Goal: Task Accomplishment & Management: Complete application form

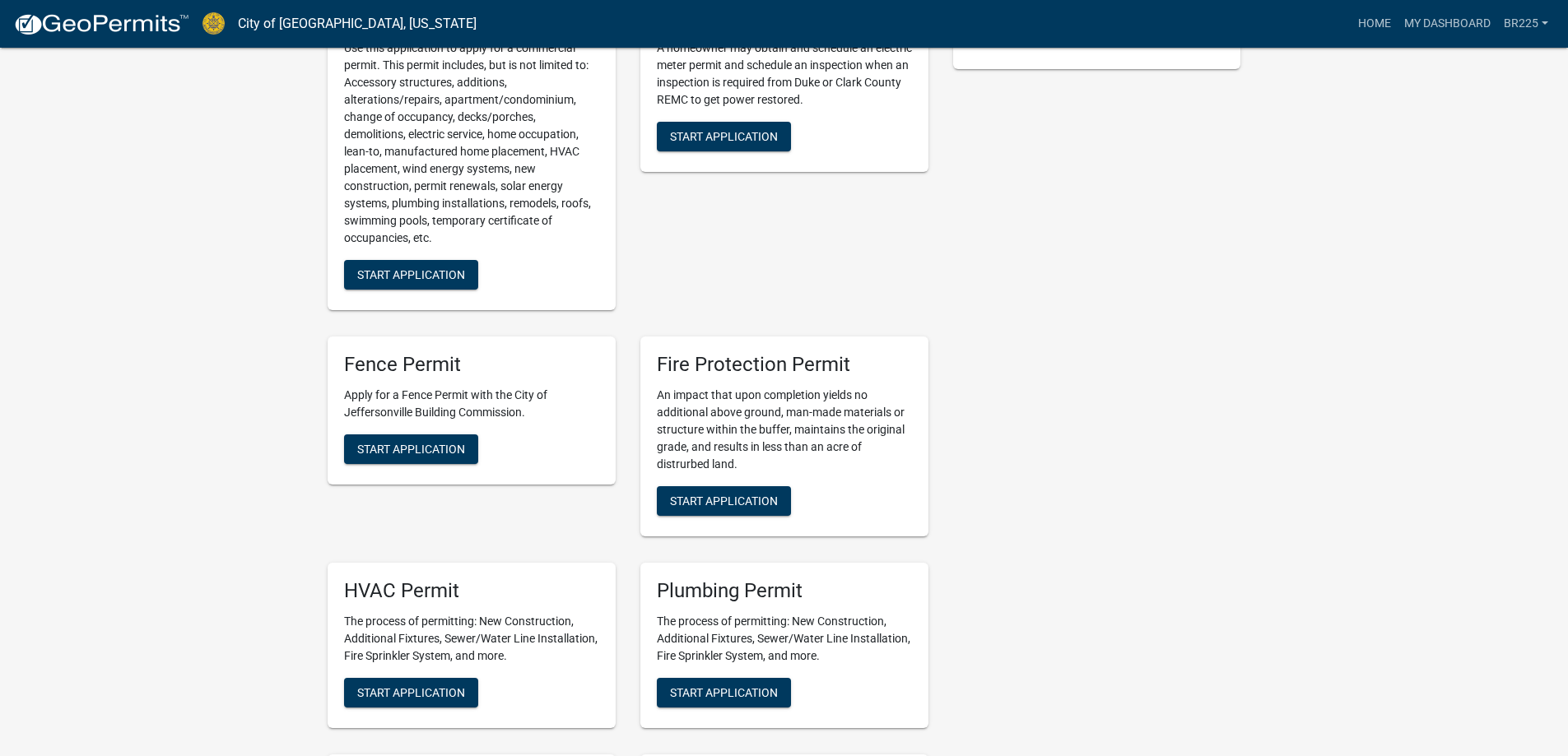
scroll to position [494, 0]
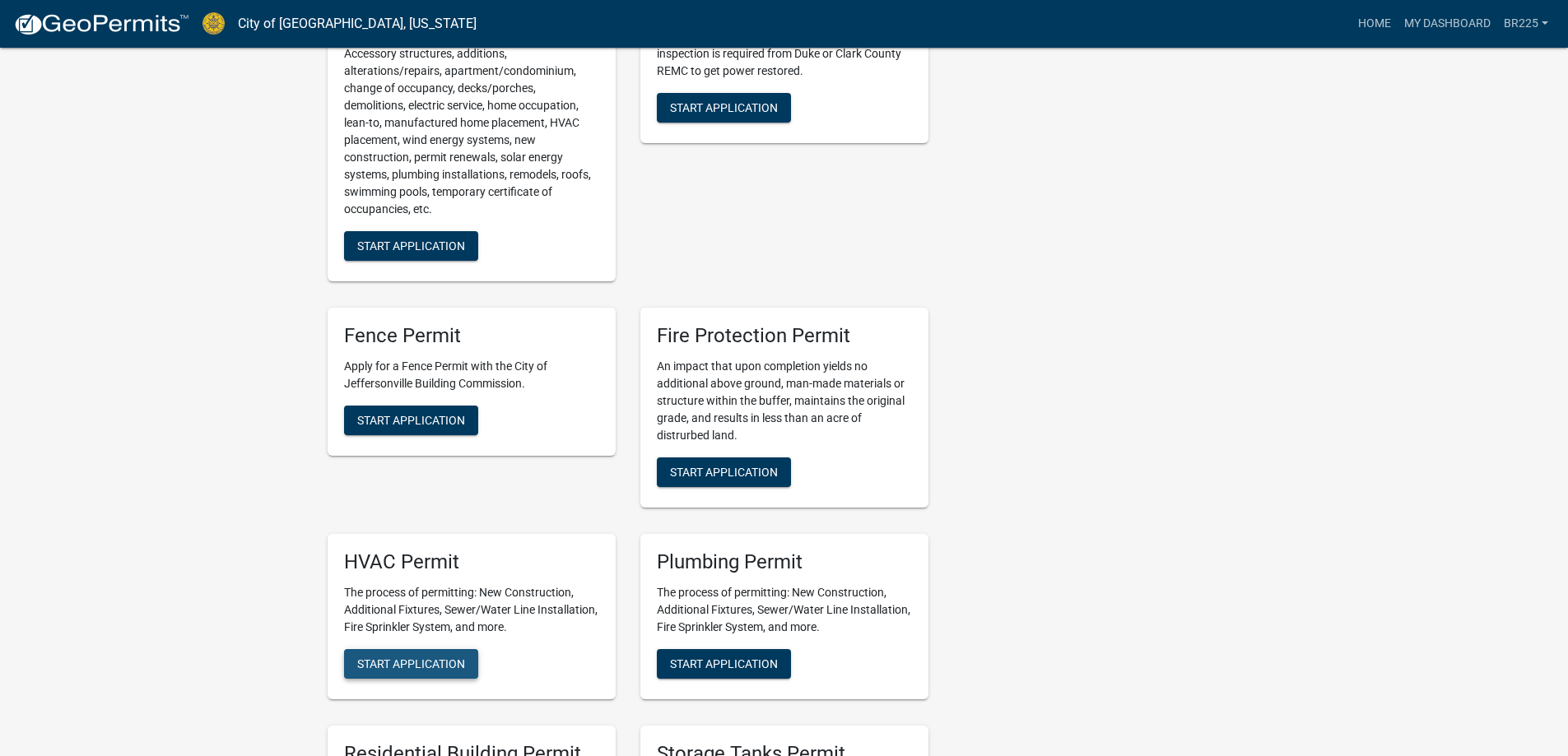
click at [432, 656] on span "Start Application" at bounding box center [410, 663] width 108 height 13
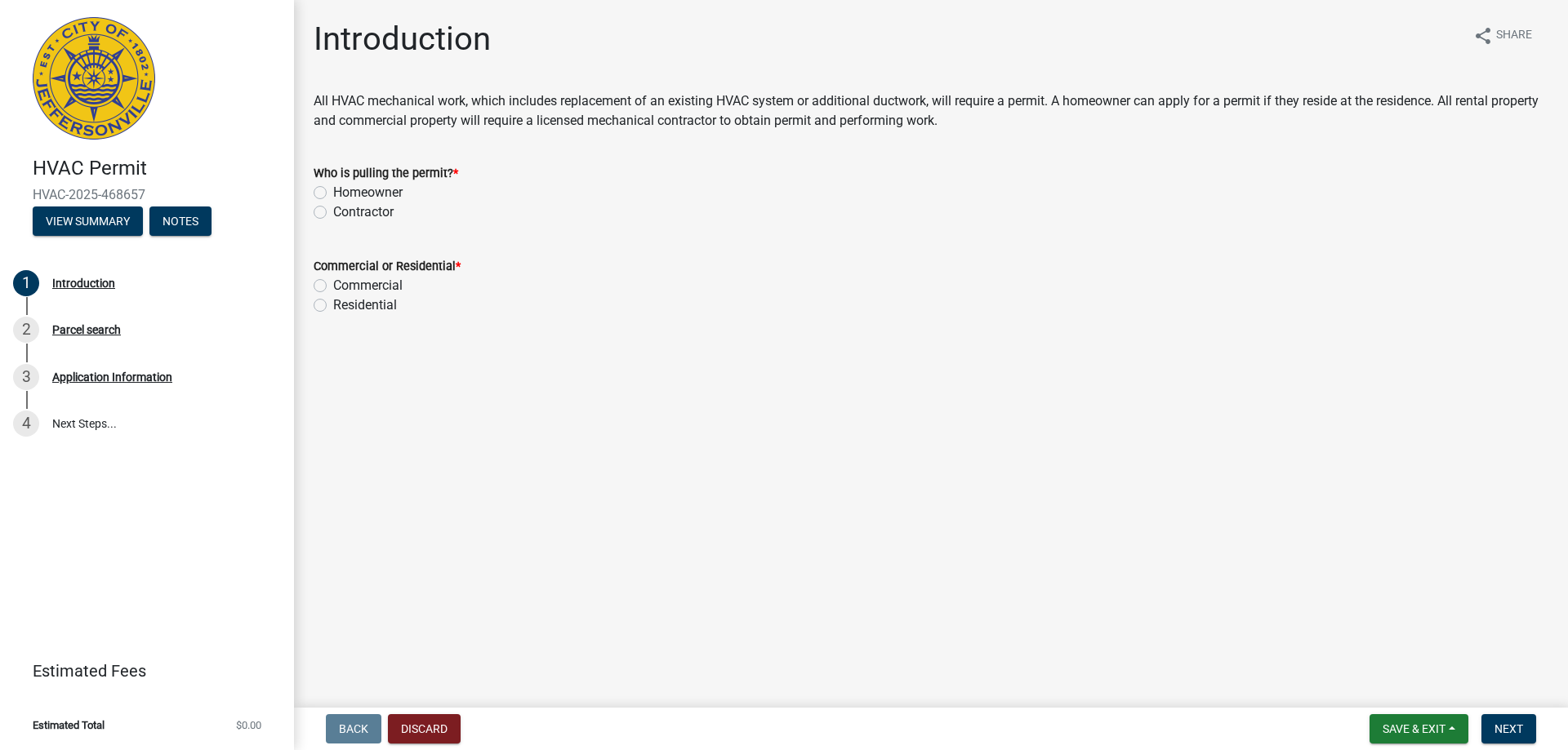
click at [334, 214] on label "Contractor" at bounding box center [363, 211] width 61 height 20
click at [334, 213] on input "Contractor" at bounding box center [338, 207] width 10 height 10
radio input "true"
click at [334, 307] on label "Residential" at bounding box center [365, 305] width 63 height 20
click at [334, 307] on input "Residential" at bounding box center [338, 300] width 10 height 10
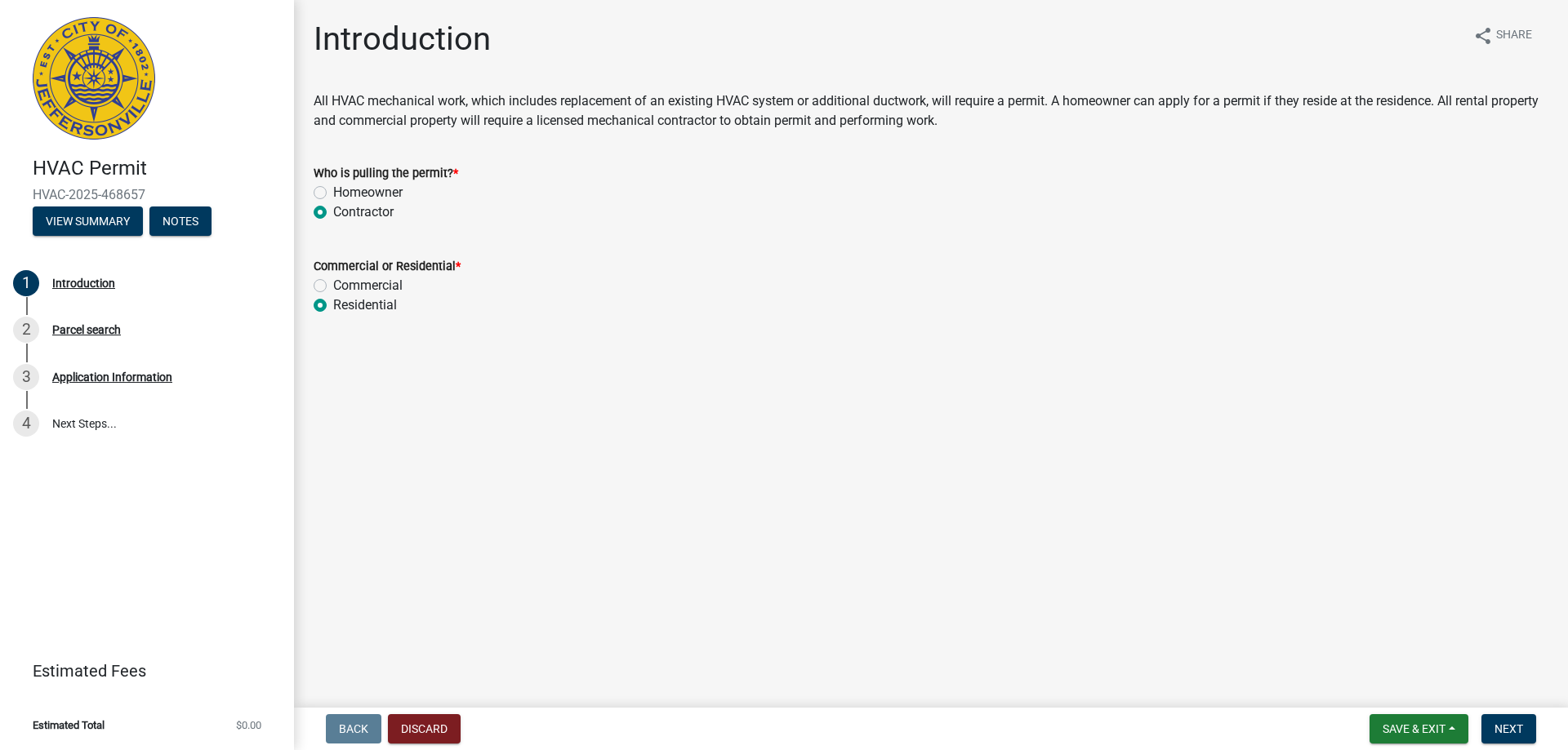
radio input "true"
click at [1498, 723] on span "Next" at bounding box center [1508, 730] width 29 height 13
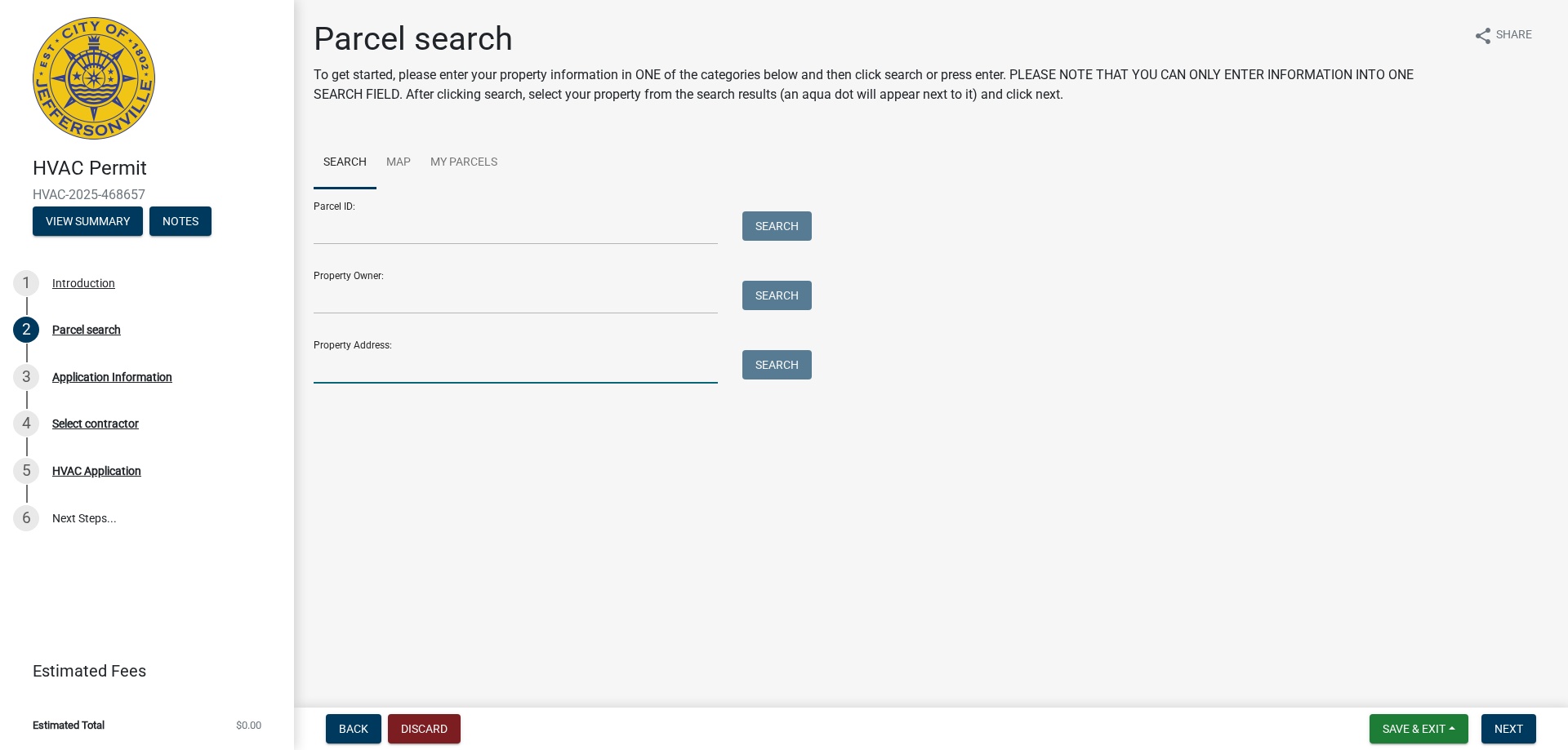
click at [350, 367] on input "Property Address:" at bounding box center [516, 367] width 404 height 34
type input "3119 Heritage Height"
click at [781, 366] on button "Search" at bounding box center [777, 365] width 70 height 30
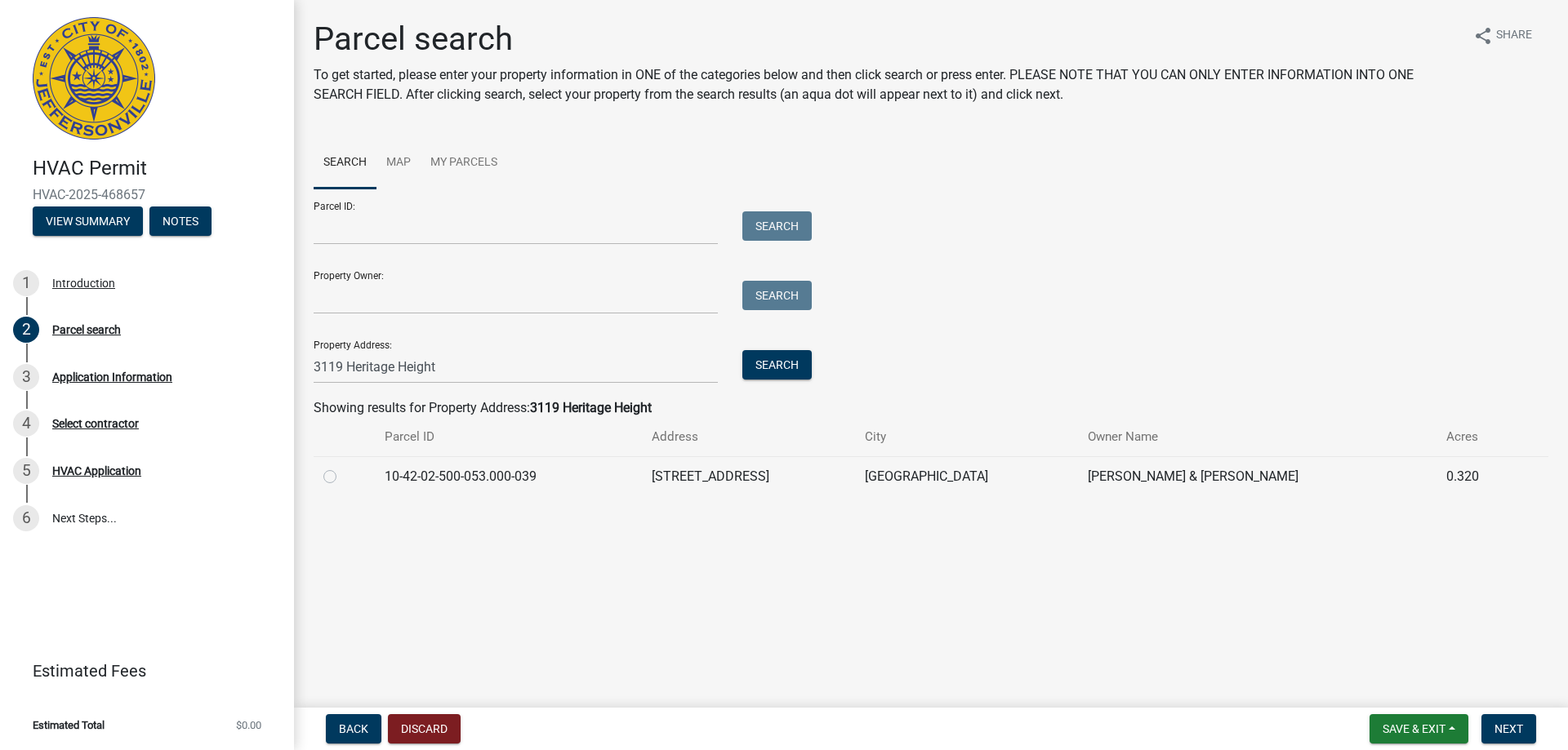
click at [343, 467] on label at bounding box center [343, 467] width 0 height 0
click at [343, 478] on input "radio" at bounding box center [348, 471] width 10 height 10
radio input "true"
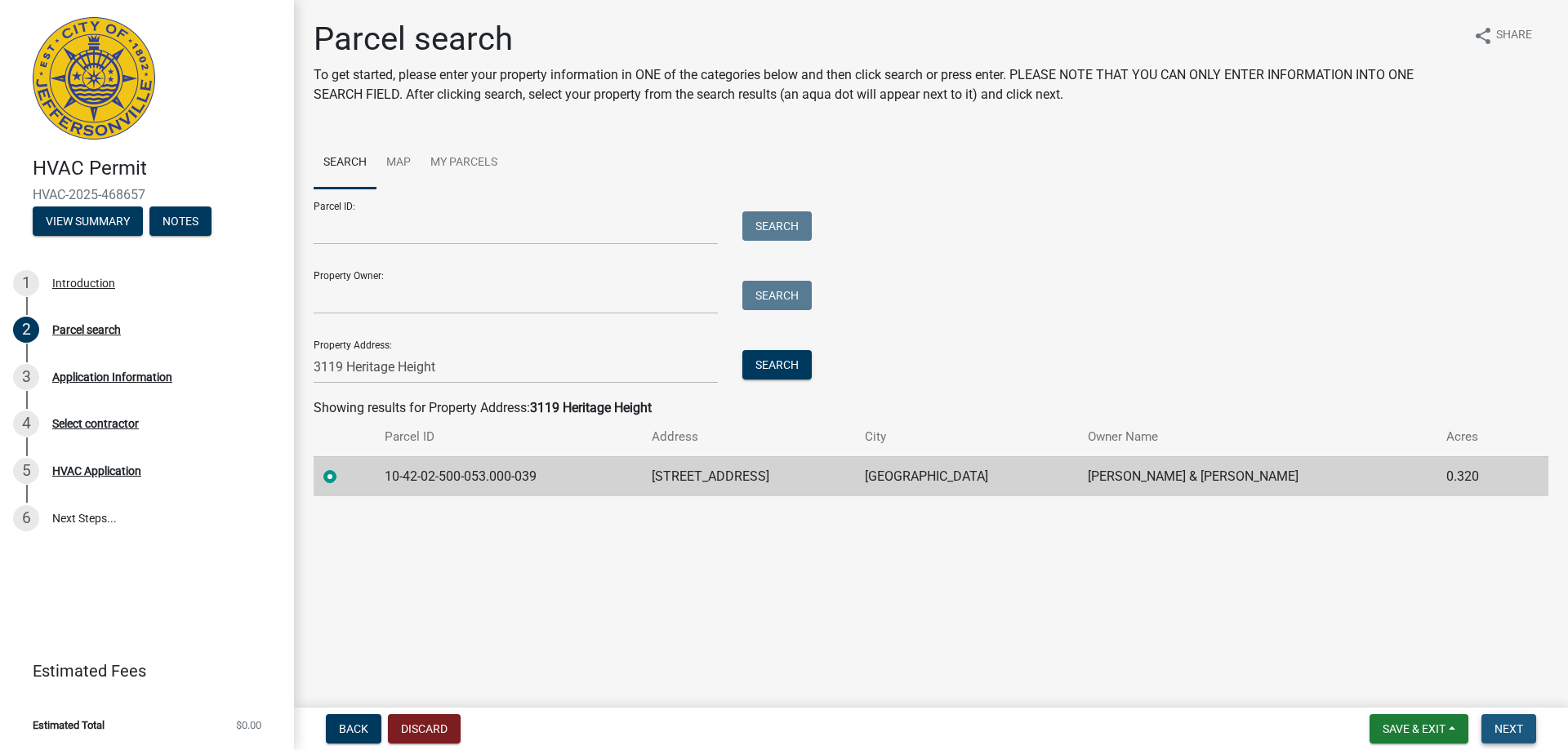
click at [1509, 734] on span "Next" at bounding box center [1508, 730] width 29 height 13
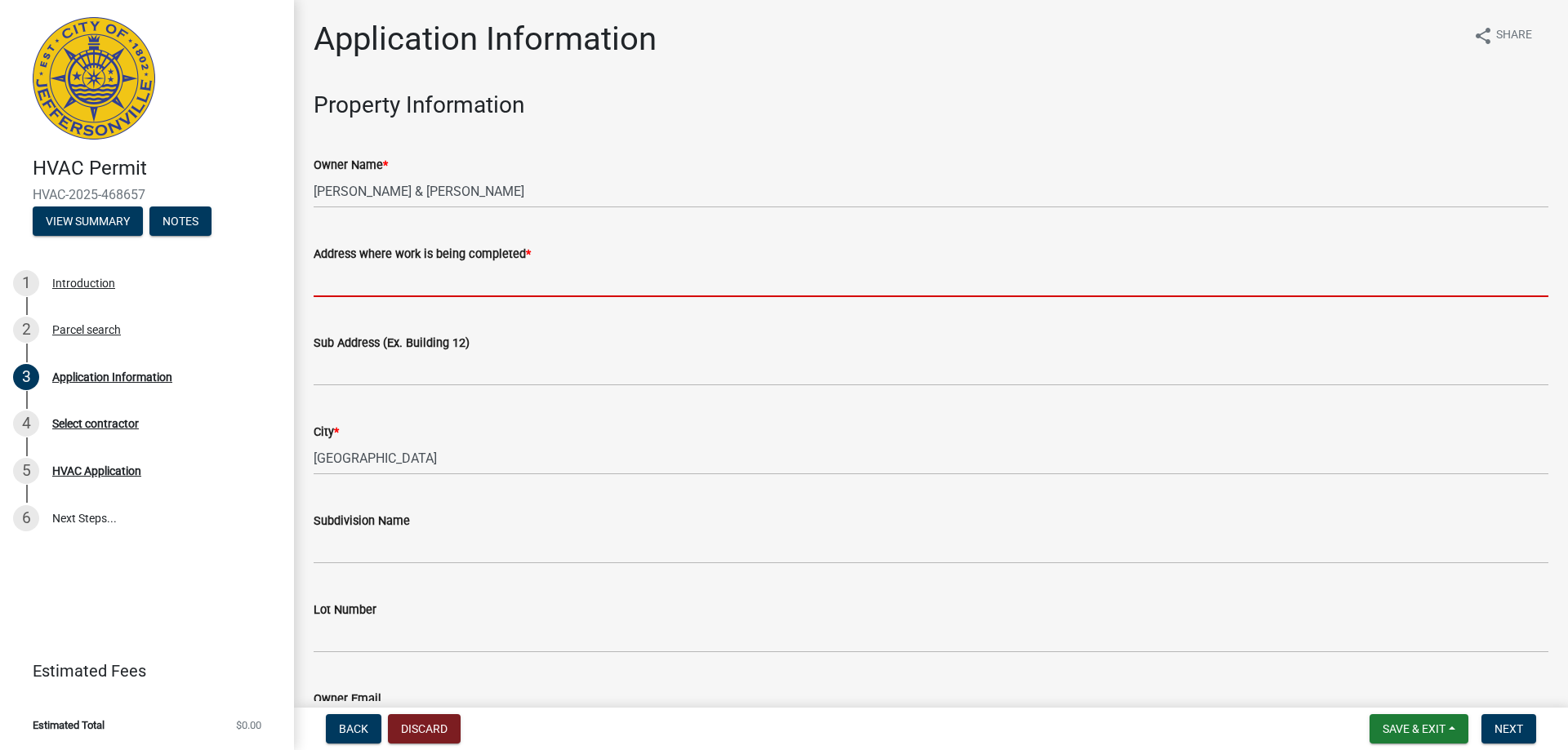
click at [374, 288] on input "Address where work is being completed *" at bounding box center [931, 280] width 1234 height 34
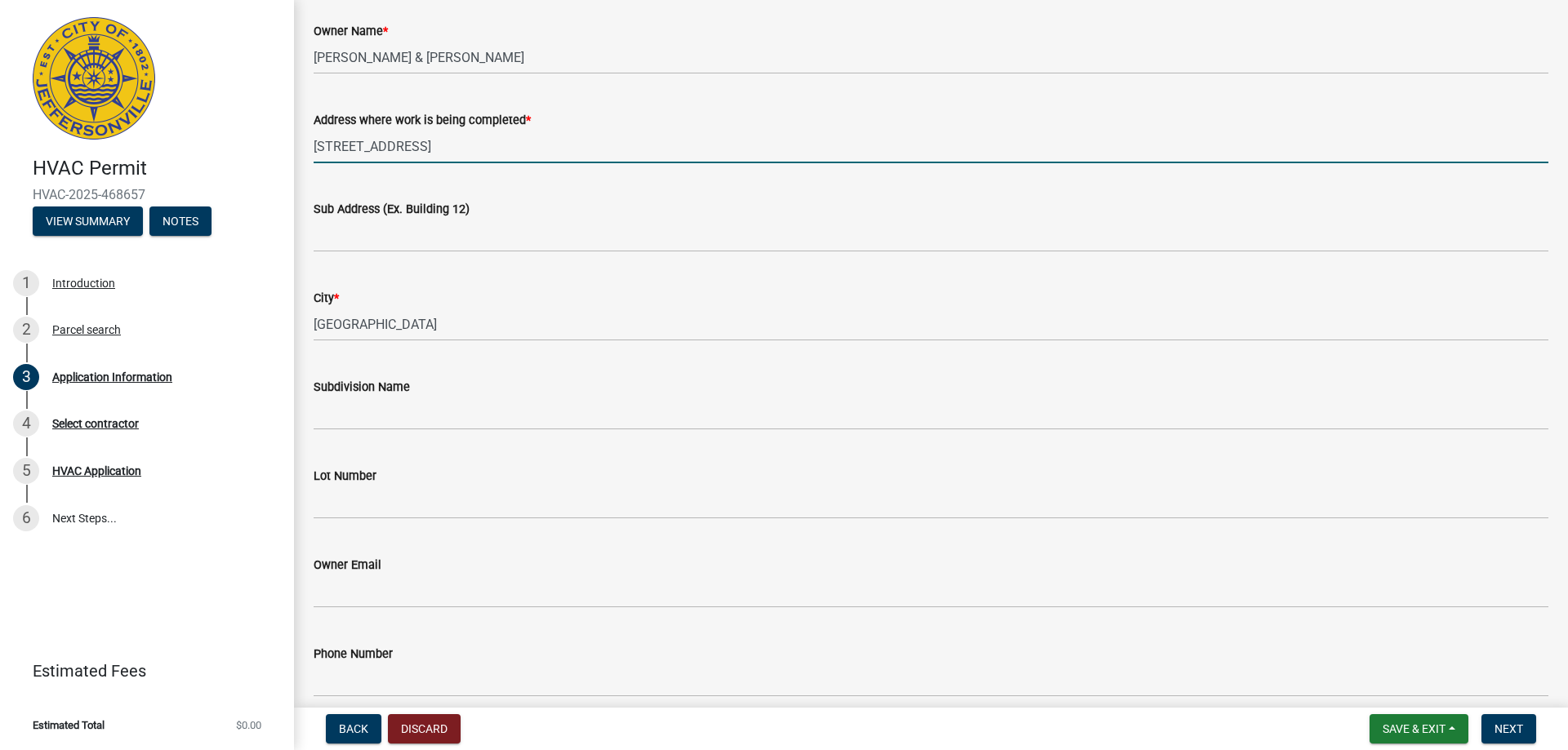
scroll to position [163, 0]
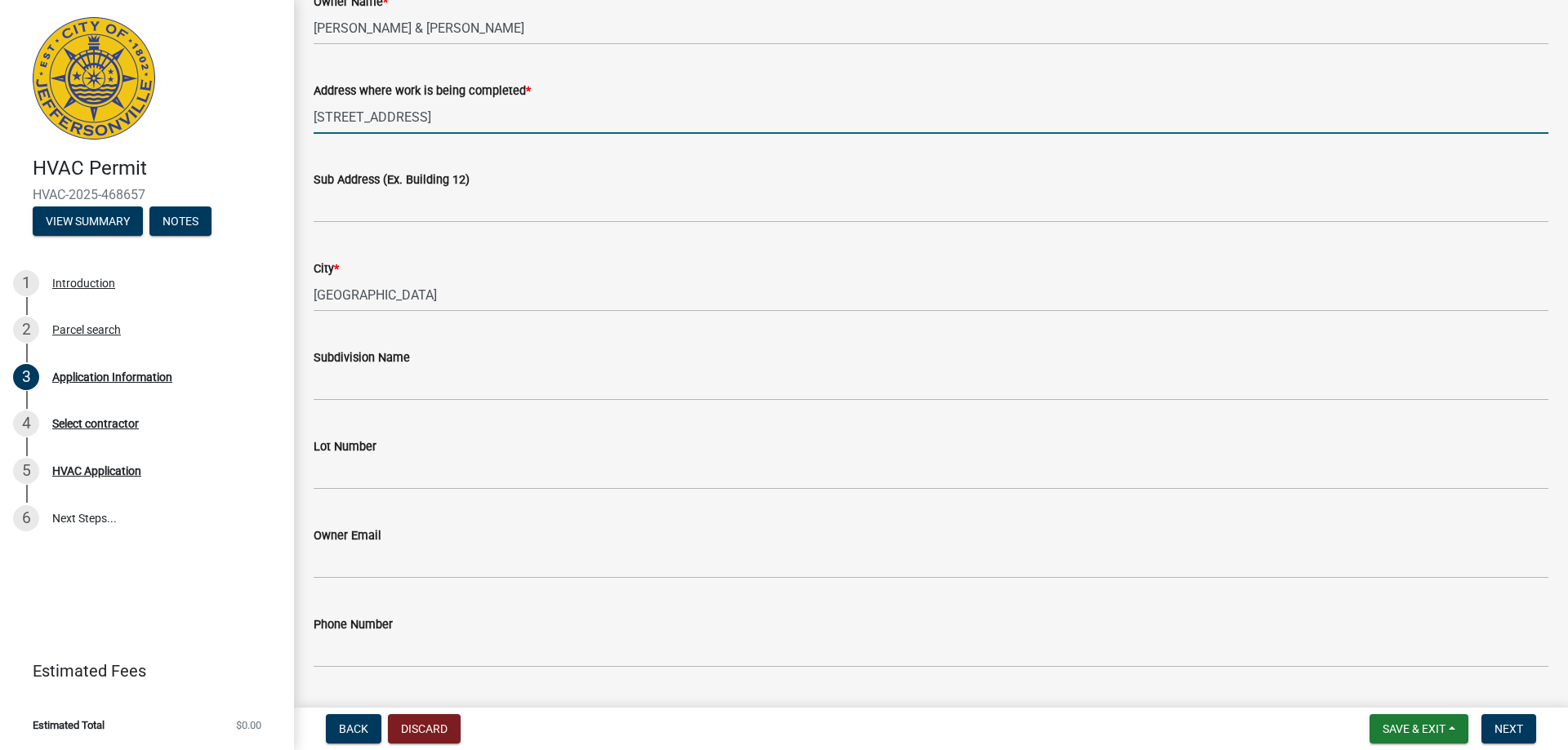
type input "[STREET_ADDRESS]"
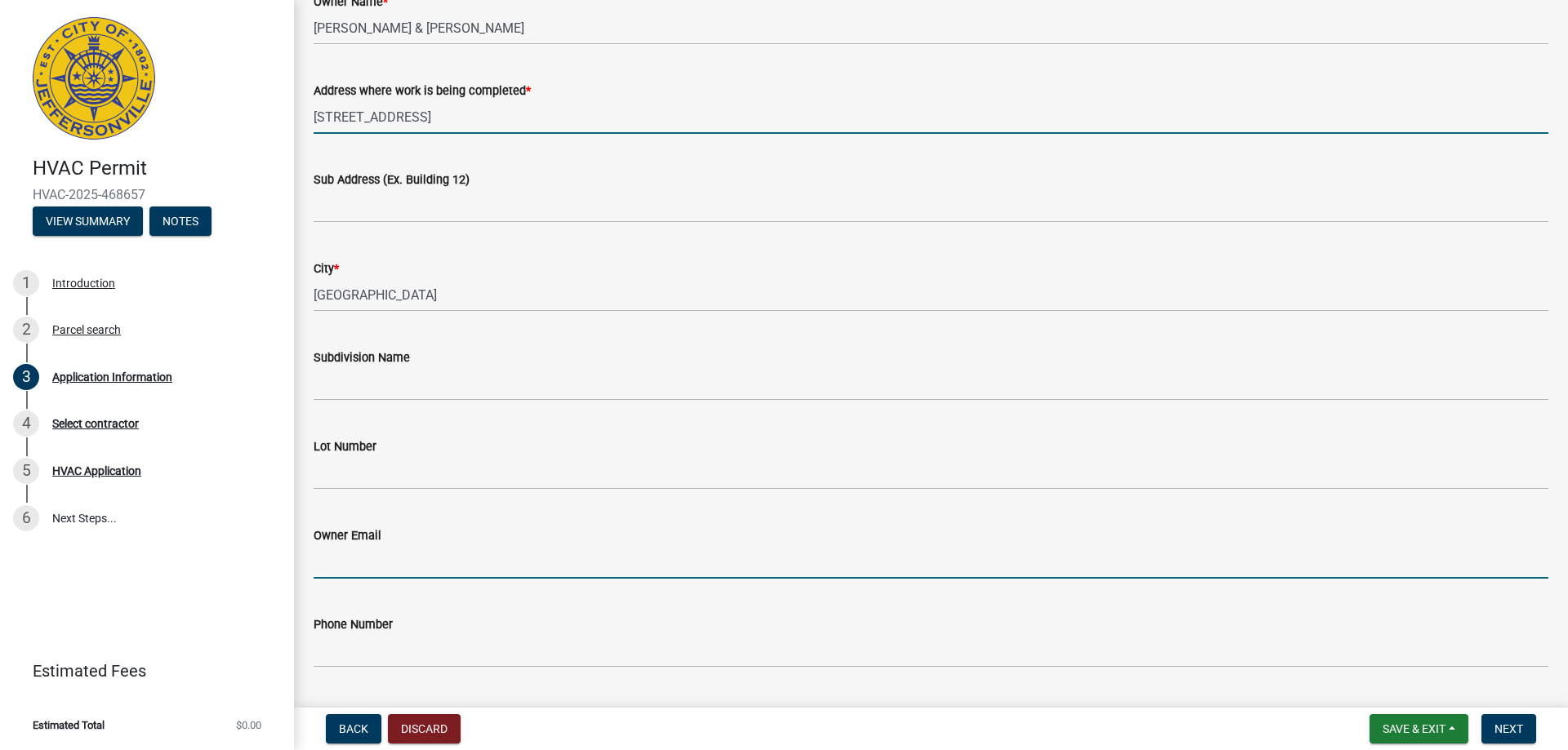
click at [404, 558] on input "Owner Email" at bounding box center [931, 562] width 1234 height 34
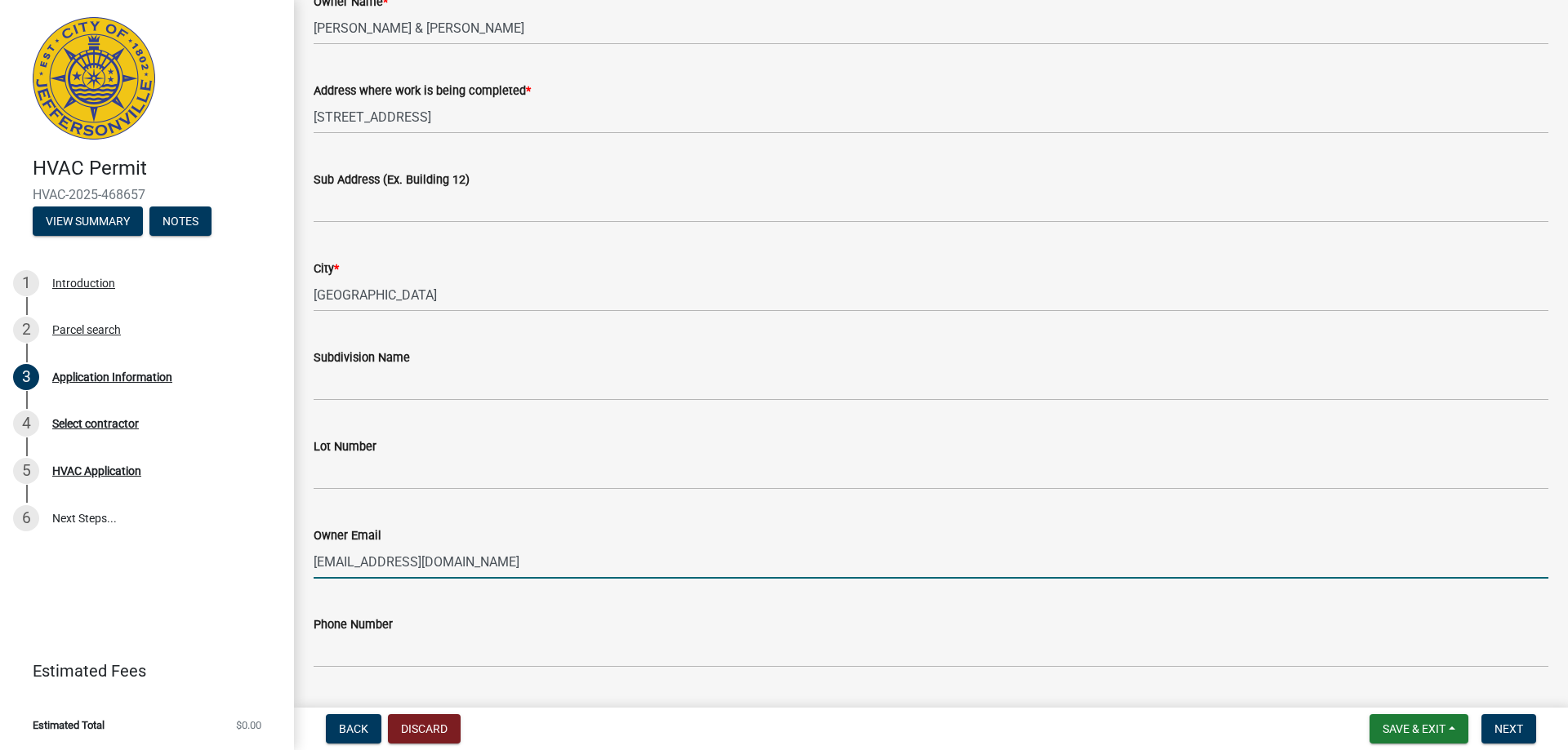
type input "[EMAIL_ADDRESS][DOMAIN_NAME]"
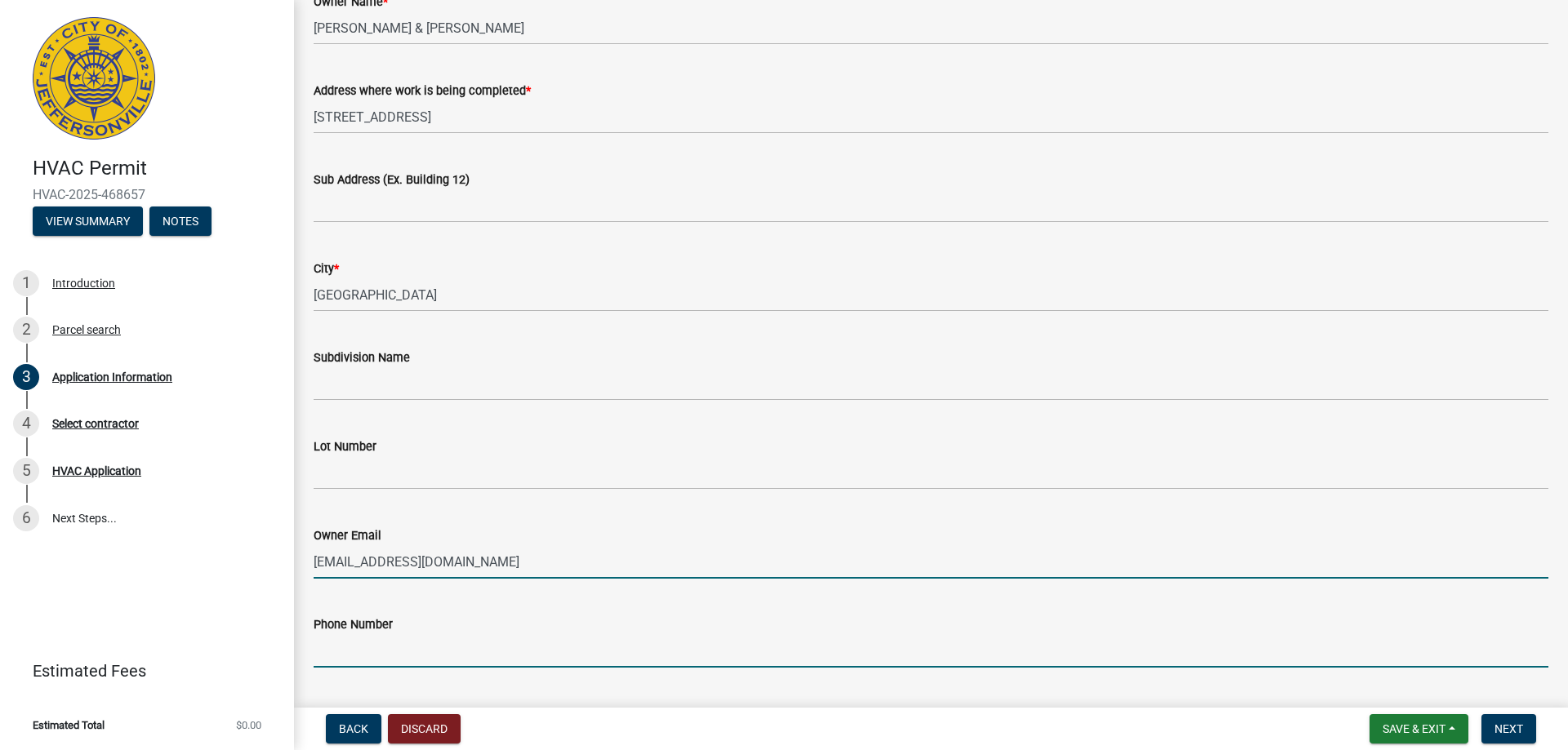
click at [361, 655] on input "Phone Number" at bounding box center [931, 651] width 1234 height 34
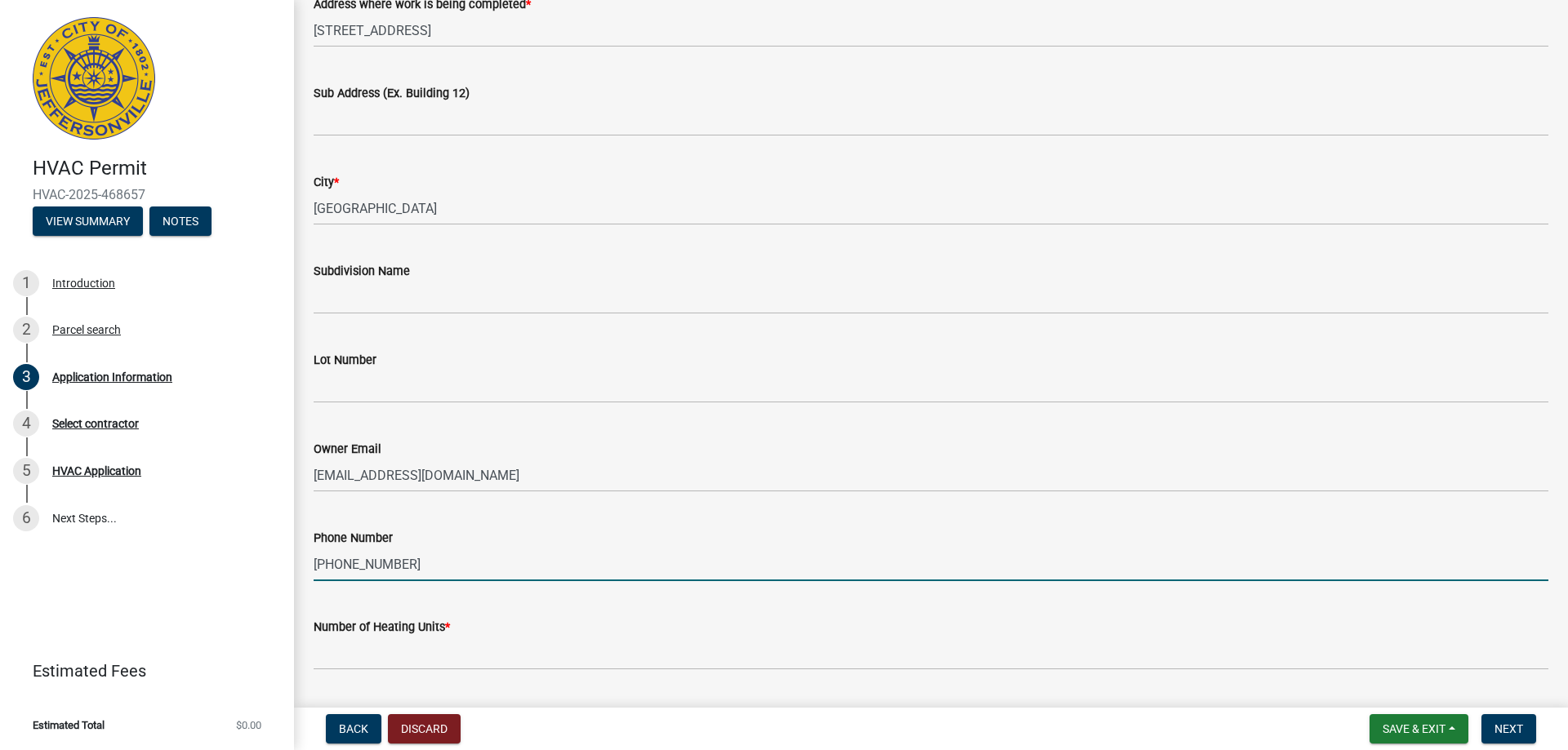
scroll to position [327, 0]
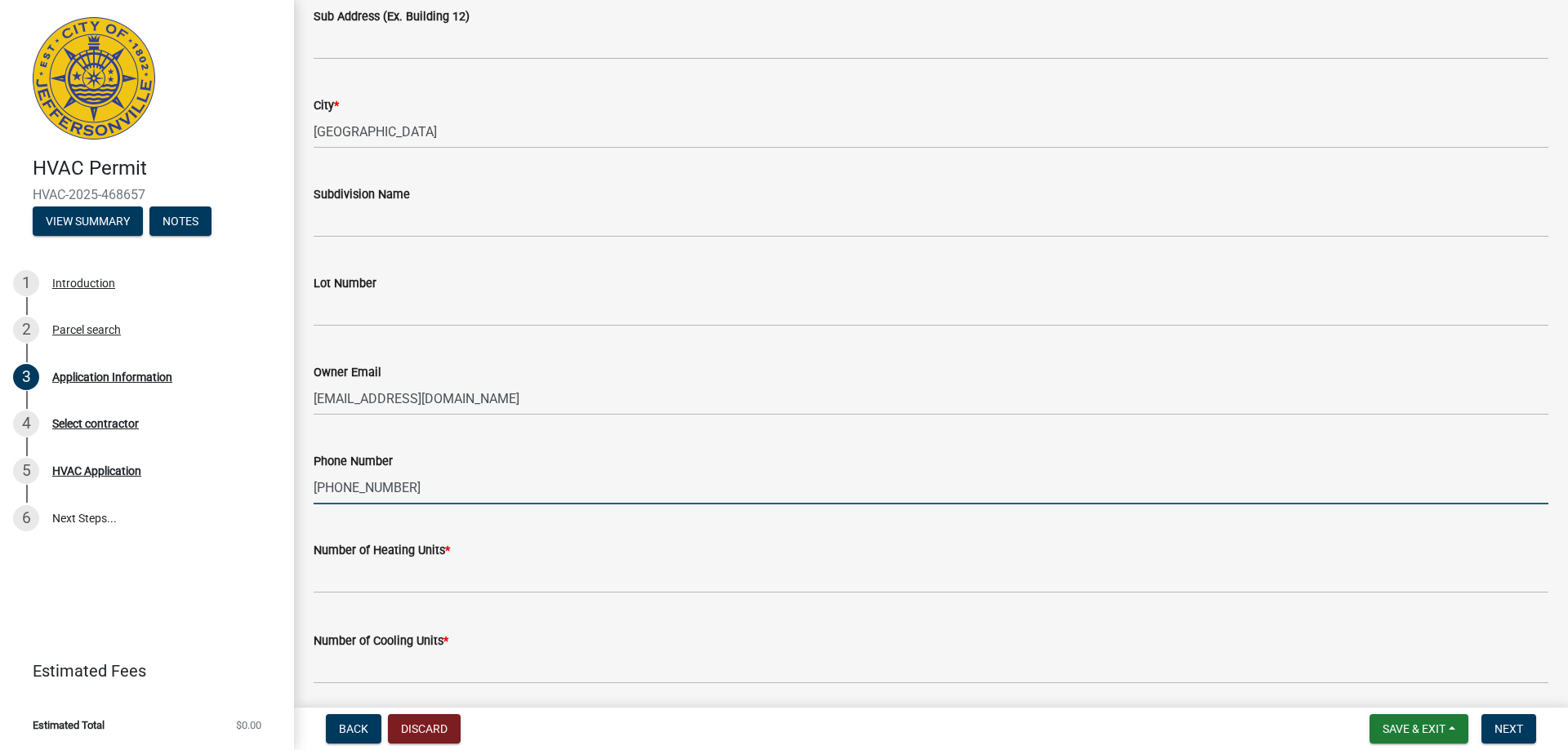
type input "[PHONE_NUMBER]"
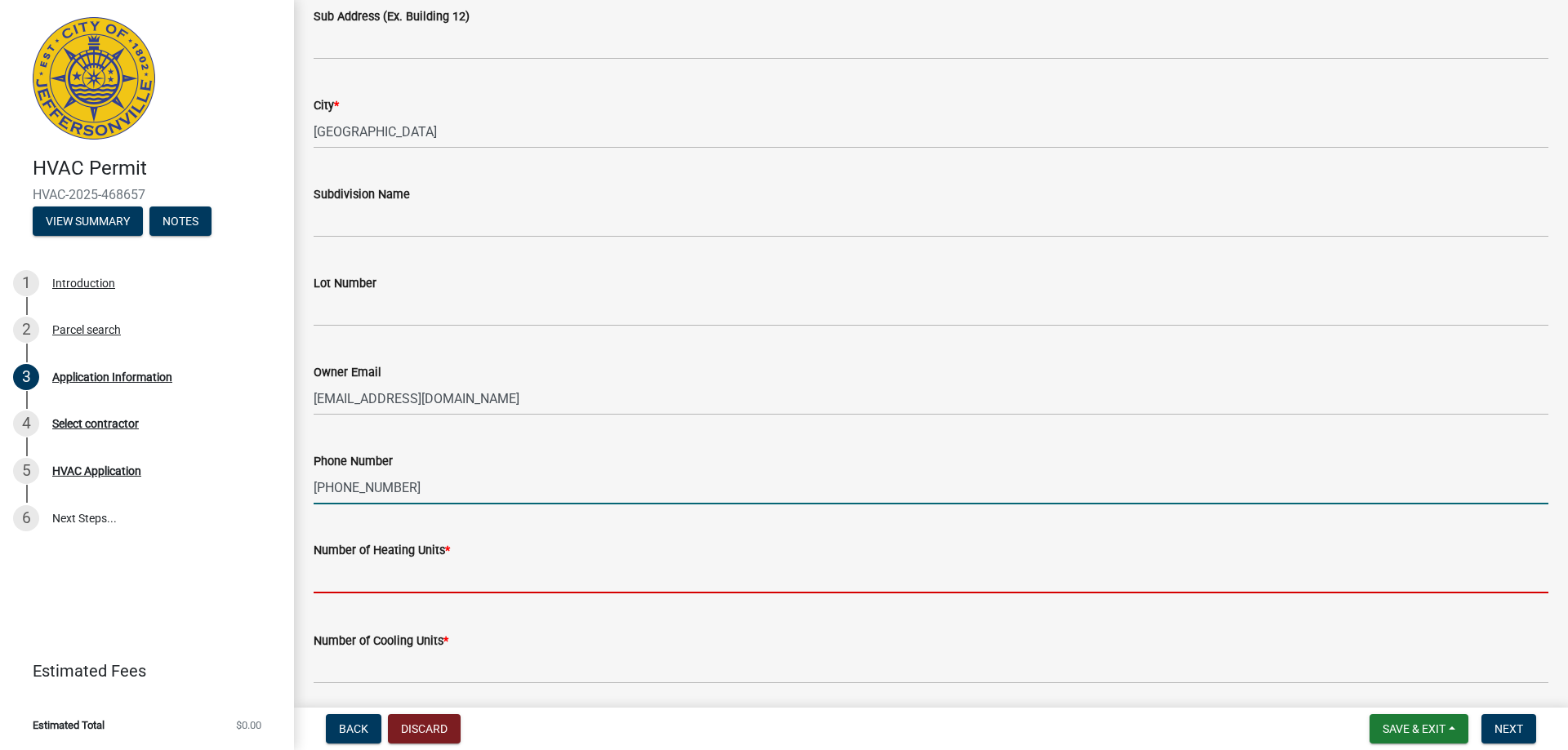
click at [400, 580] on input "text" at bounding box center [931, 577] width 1234 height 34
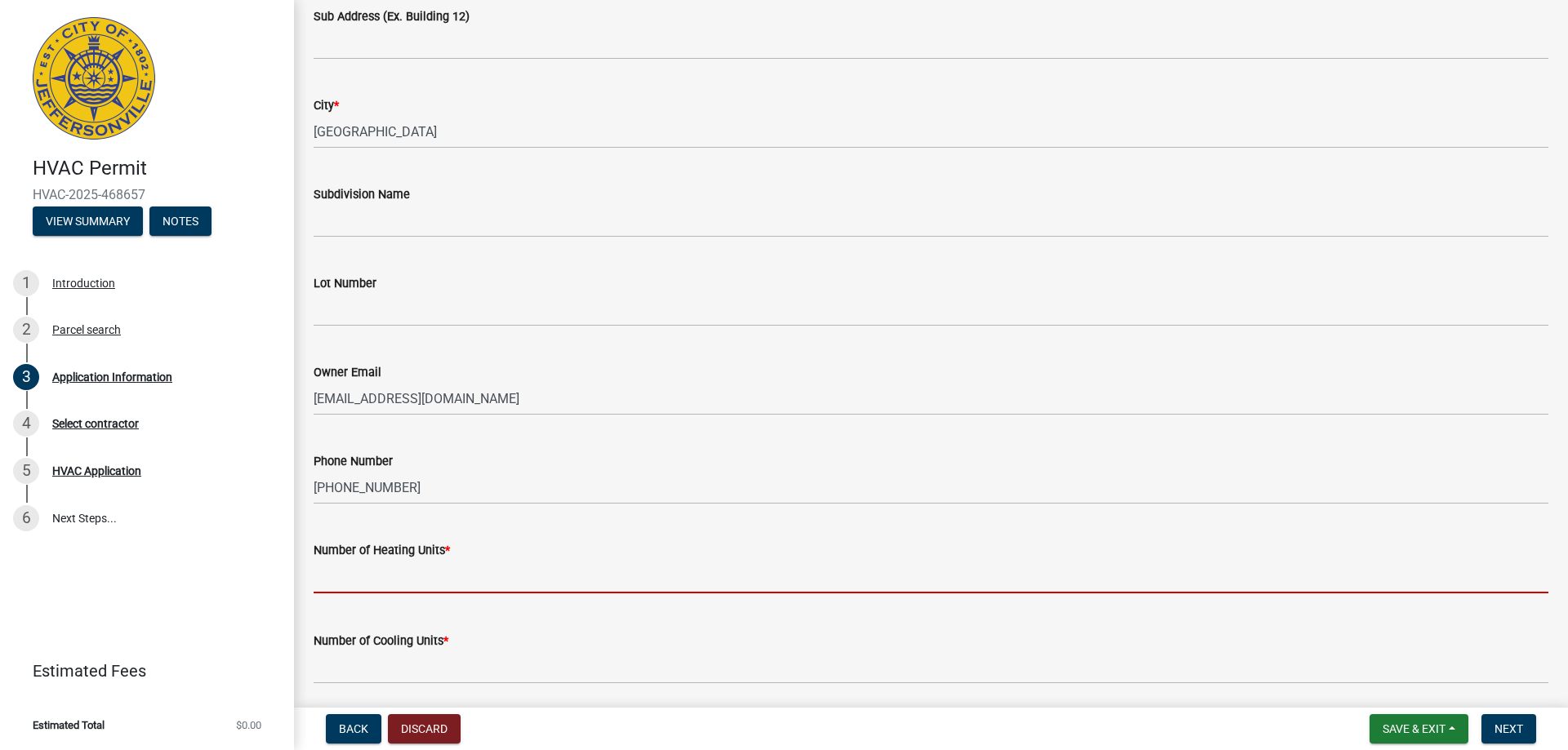
type input "1"
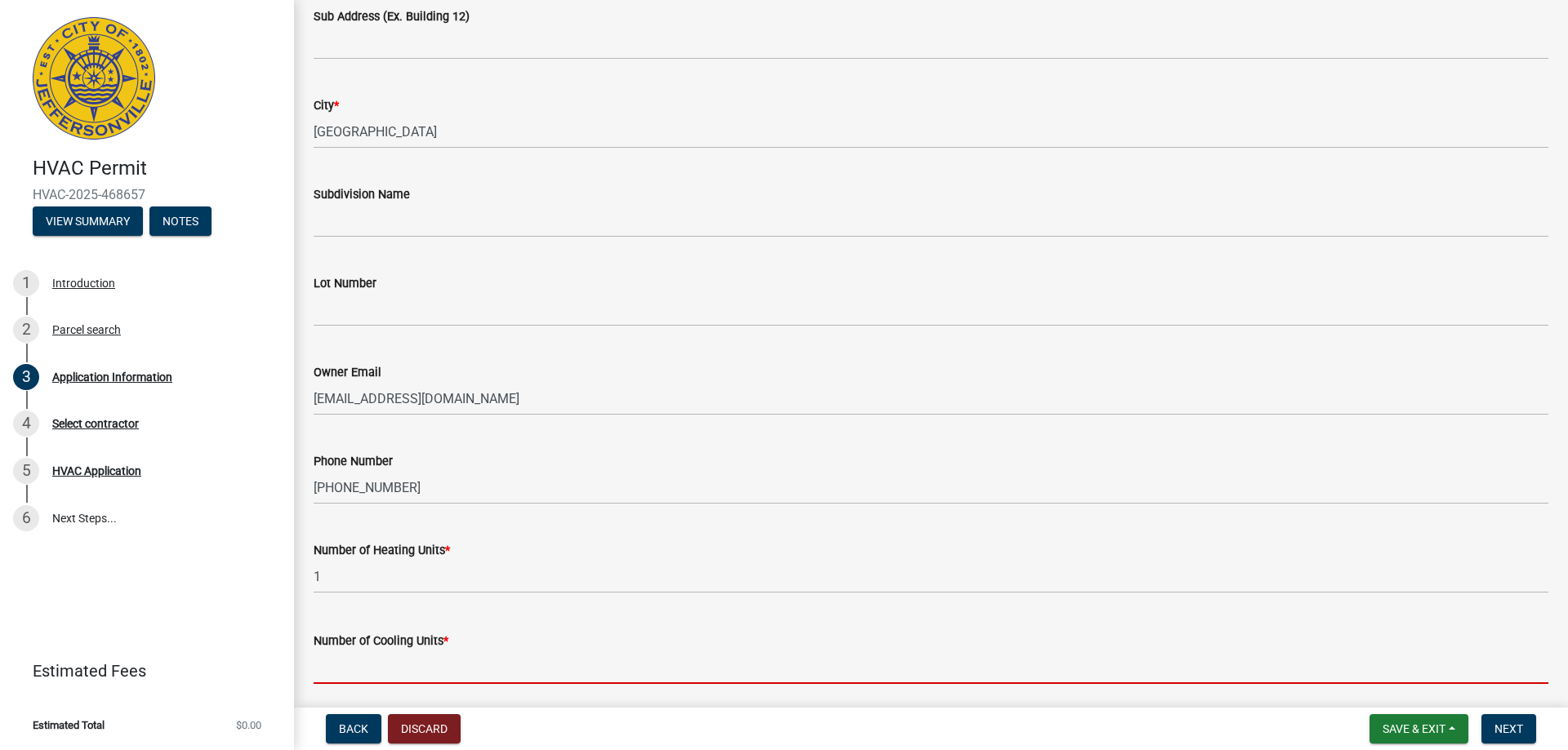
click at [381, 665] on input "text" at bounding box center [931, 668] width 1234 height 34
type input "1"
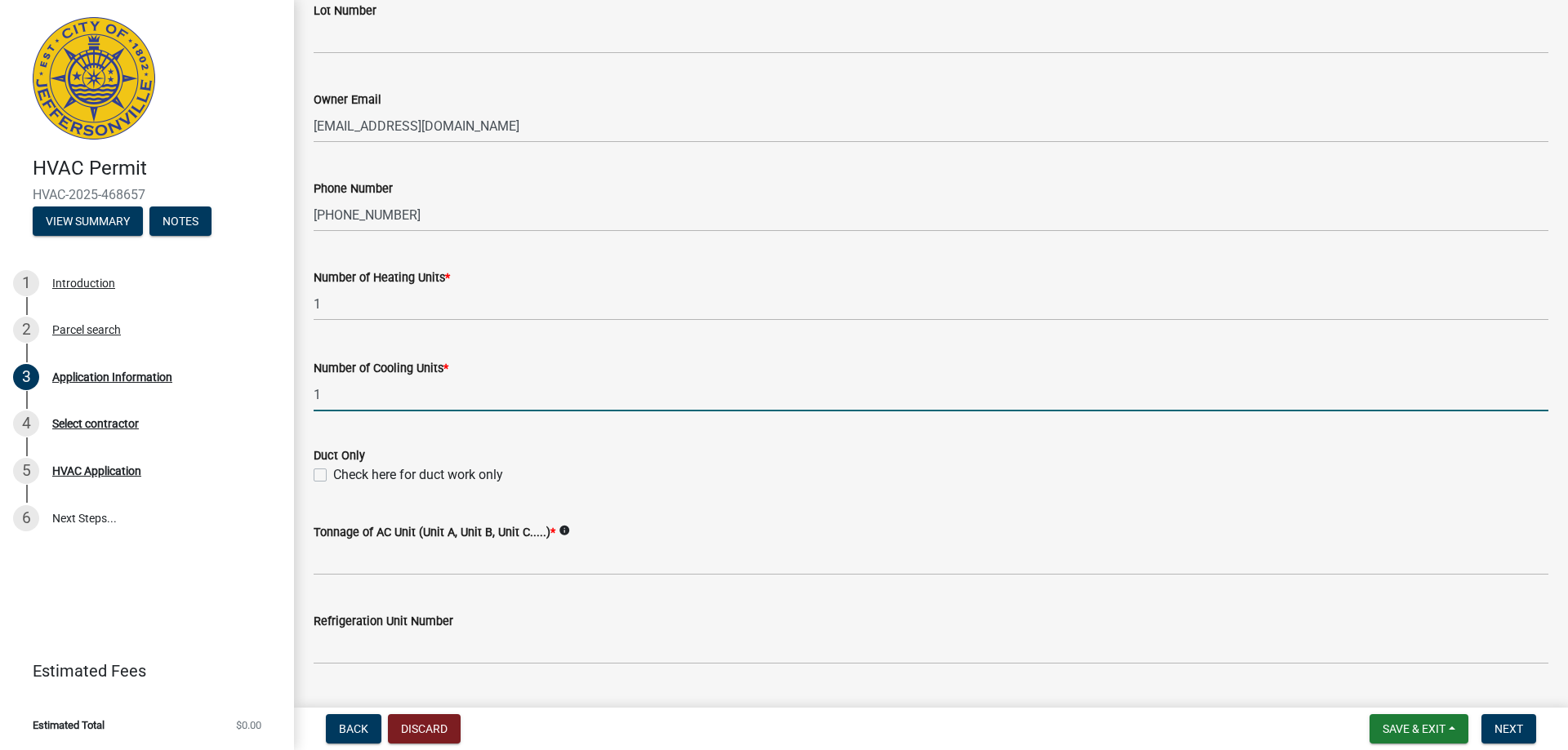
scroll to position [653, 0]
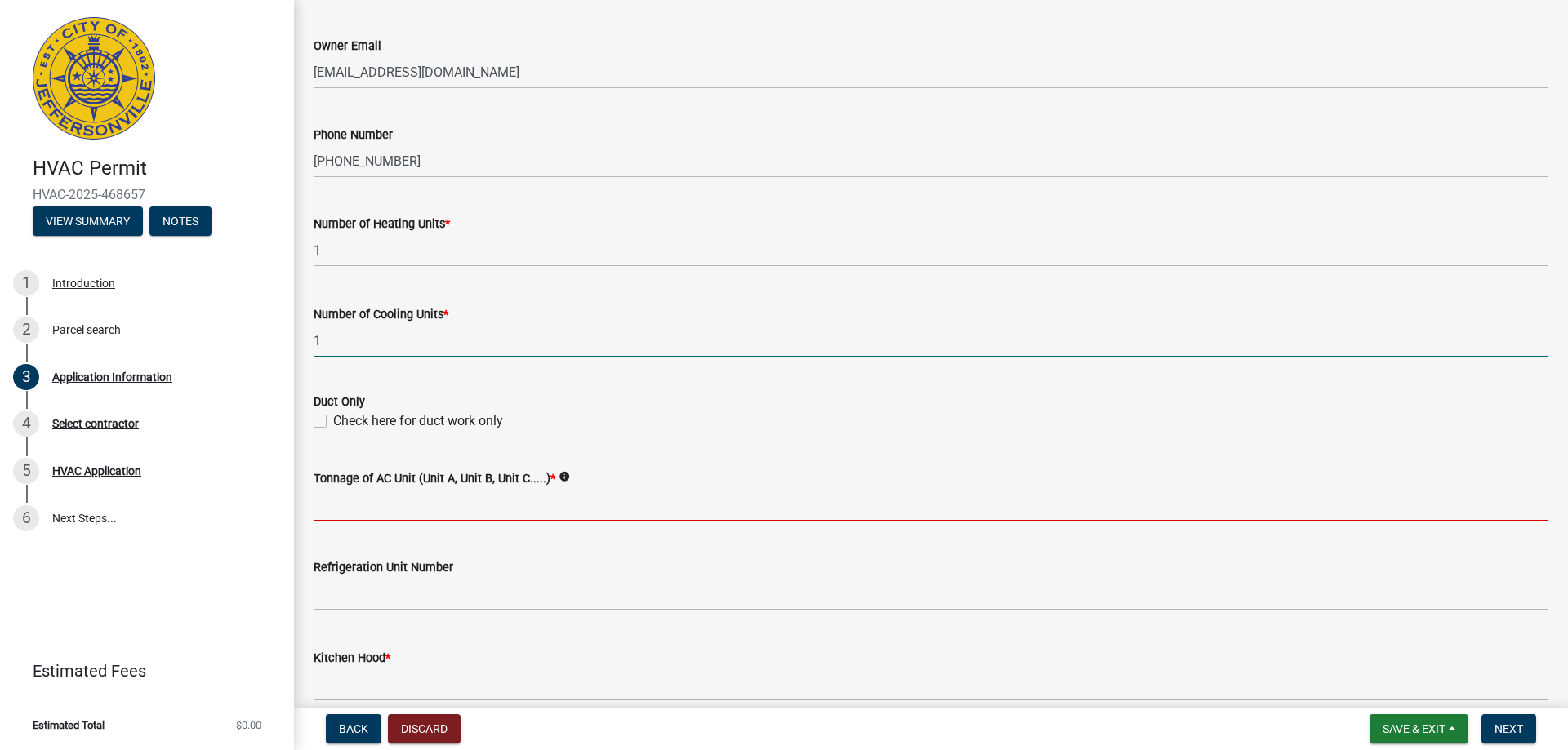
click at [503, 512] on input "Tonnage of AC Unit (Unit A, Unit B, Unit C.....) *" at bounding box center [931, 505] width 1234 height 34
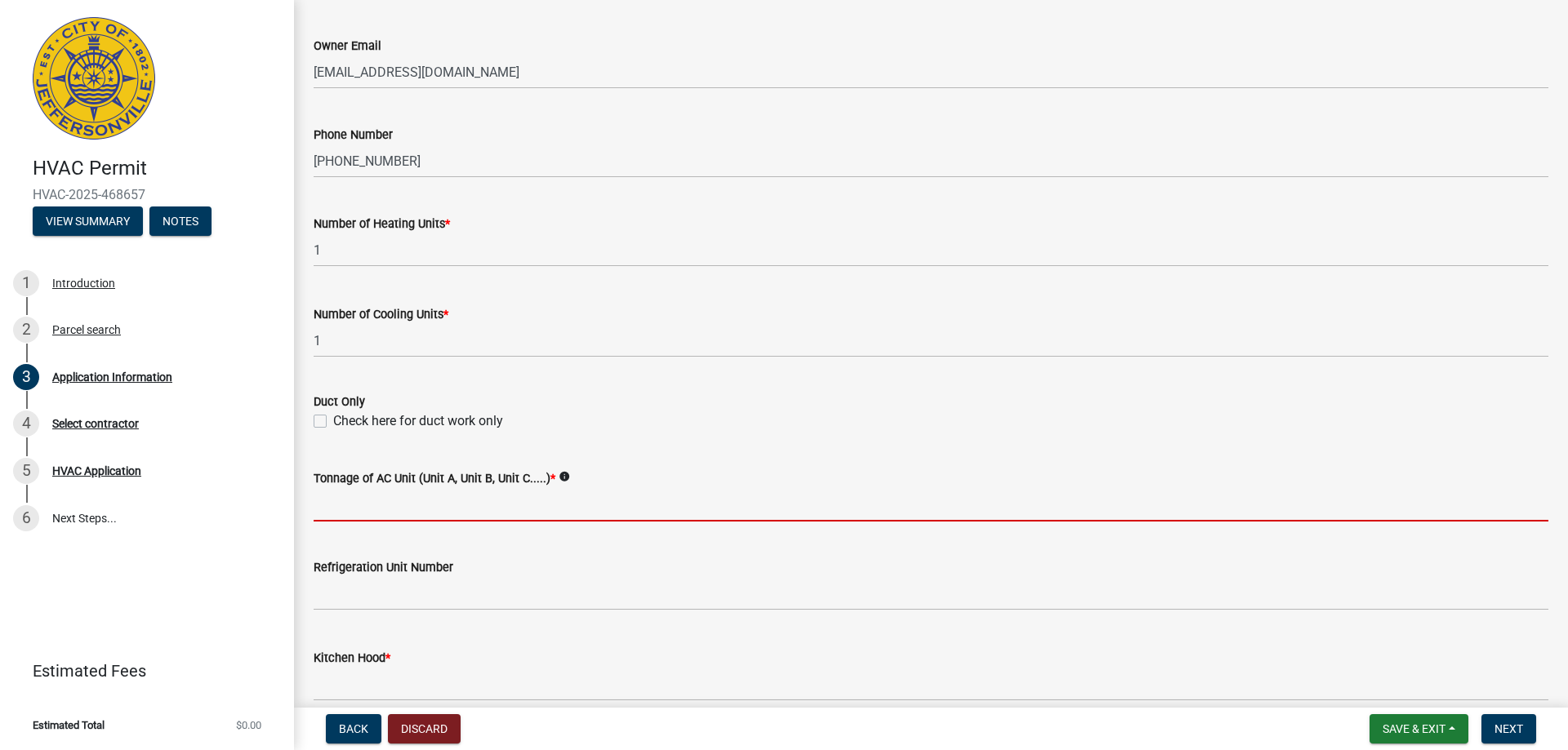
type input "3 ton"
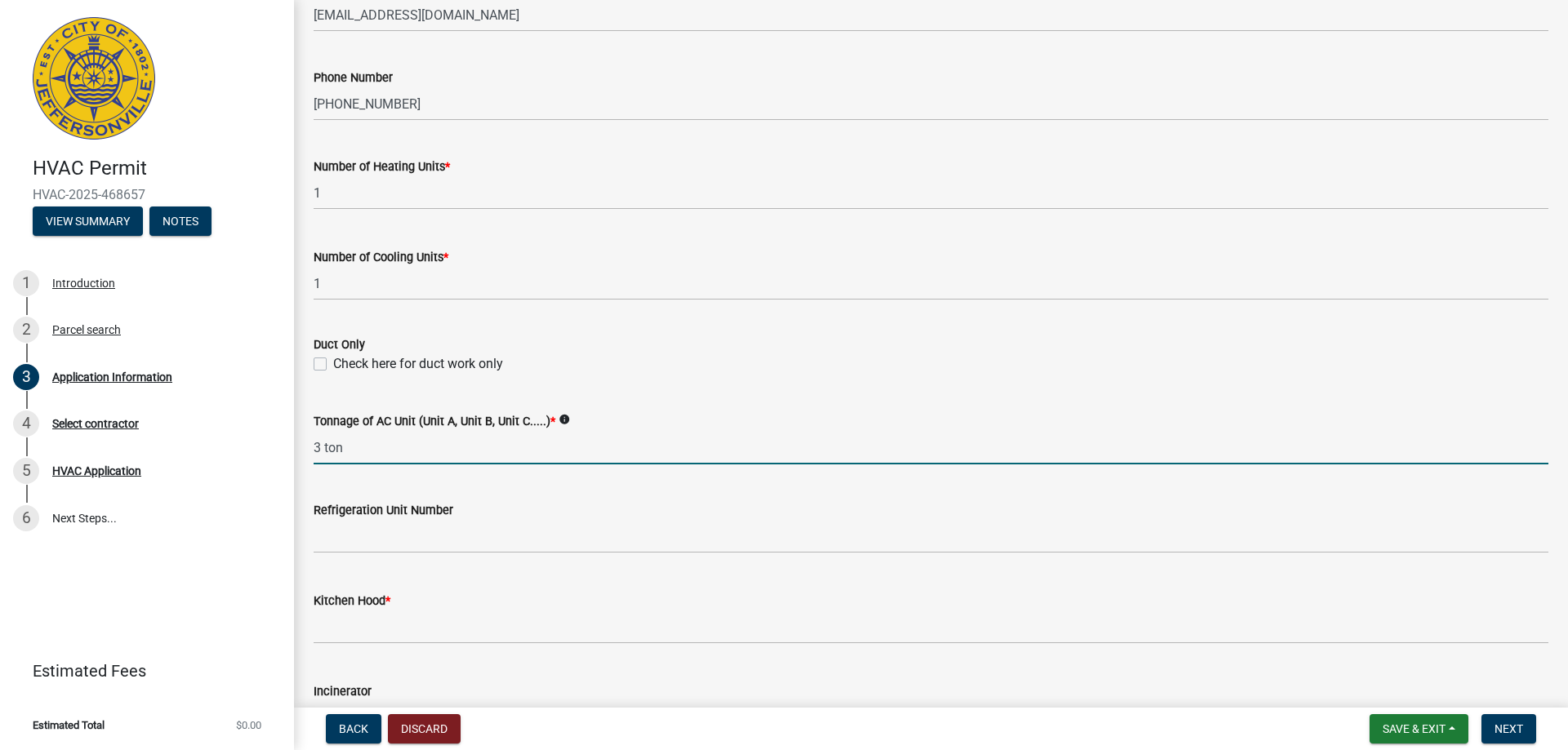
scroll to position [735, 0]
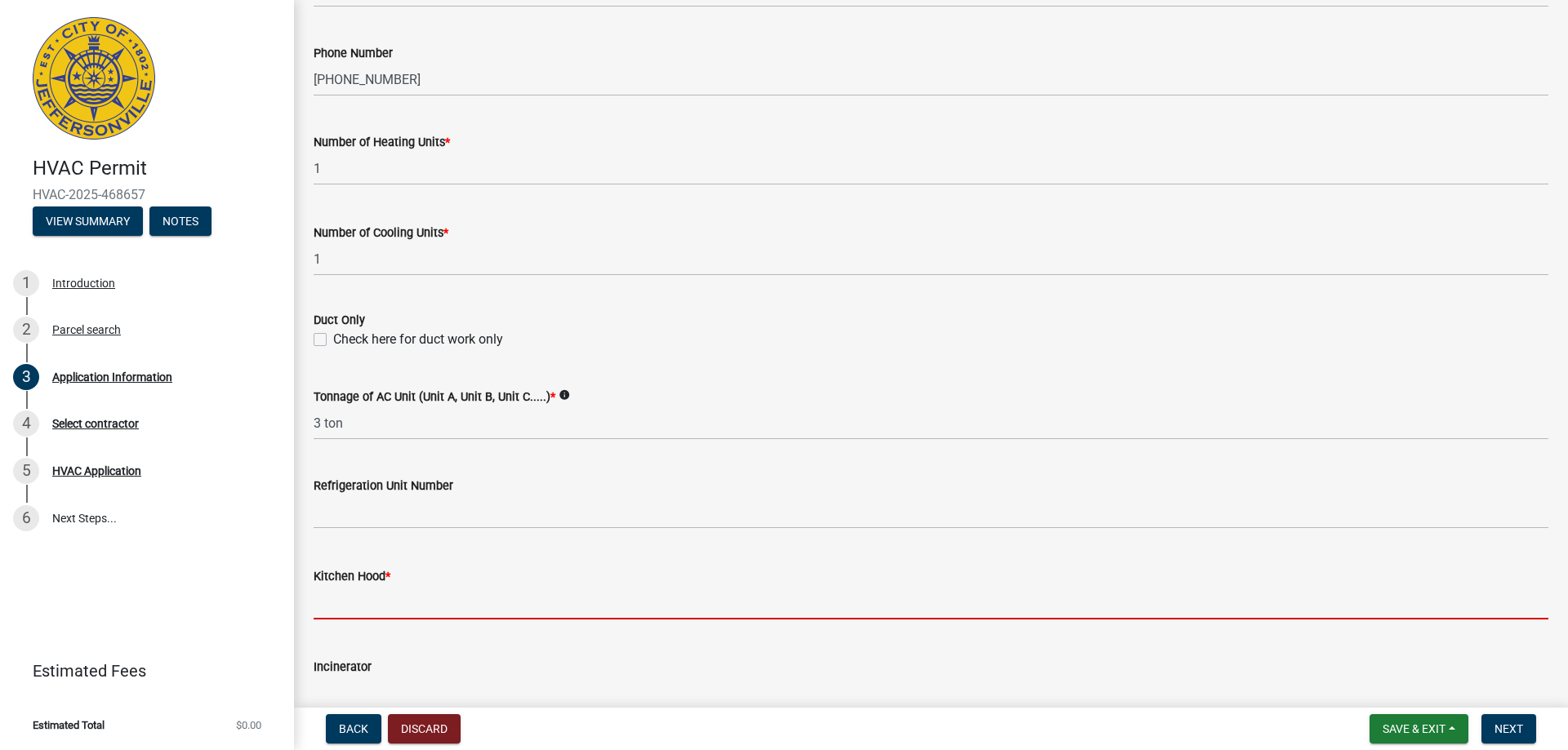
click at [412, 609] on input "text" at bounding box center [931, 603] width 1234 height 34
type input "0"
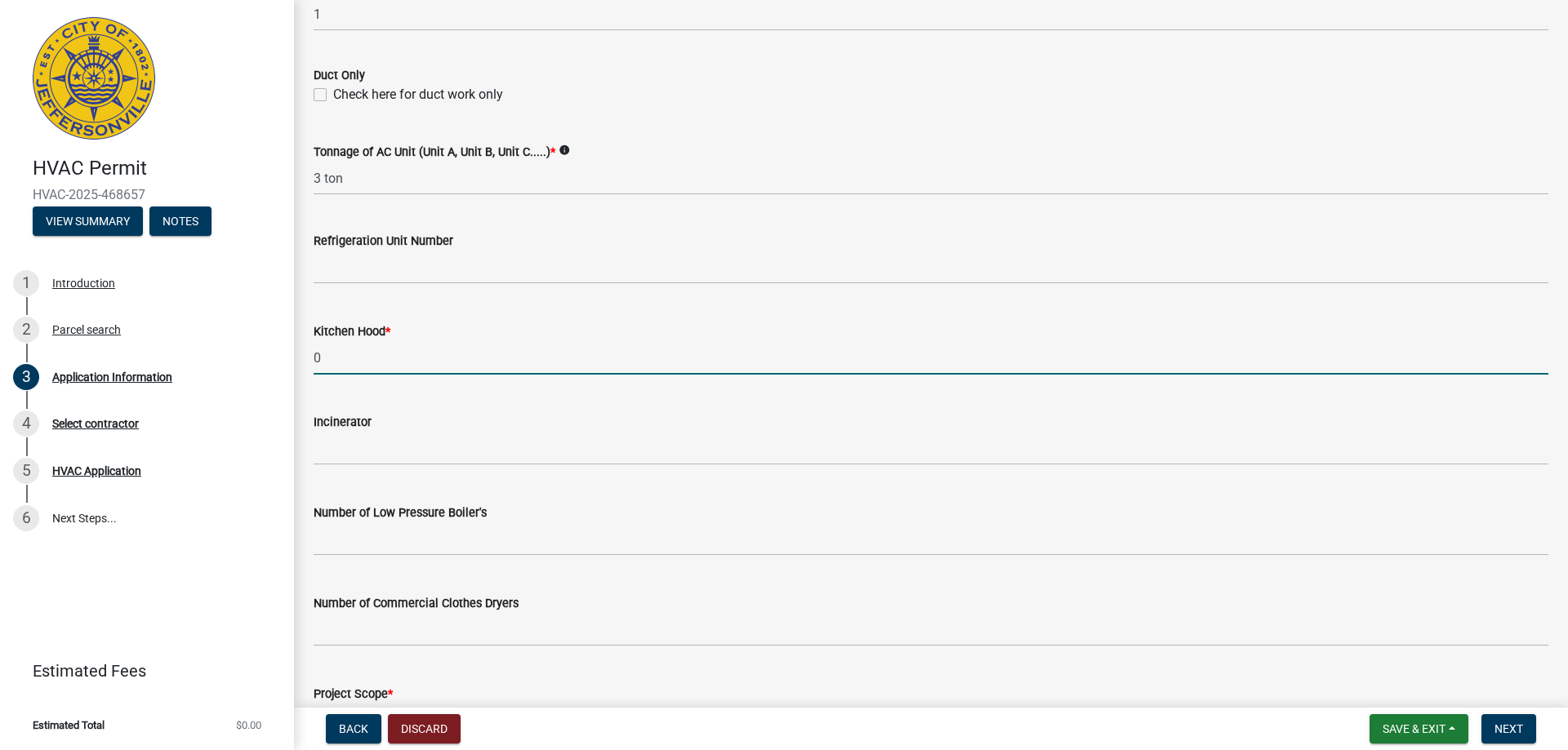
scroll to position [1061, 0]
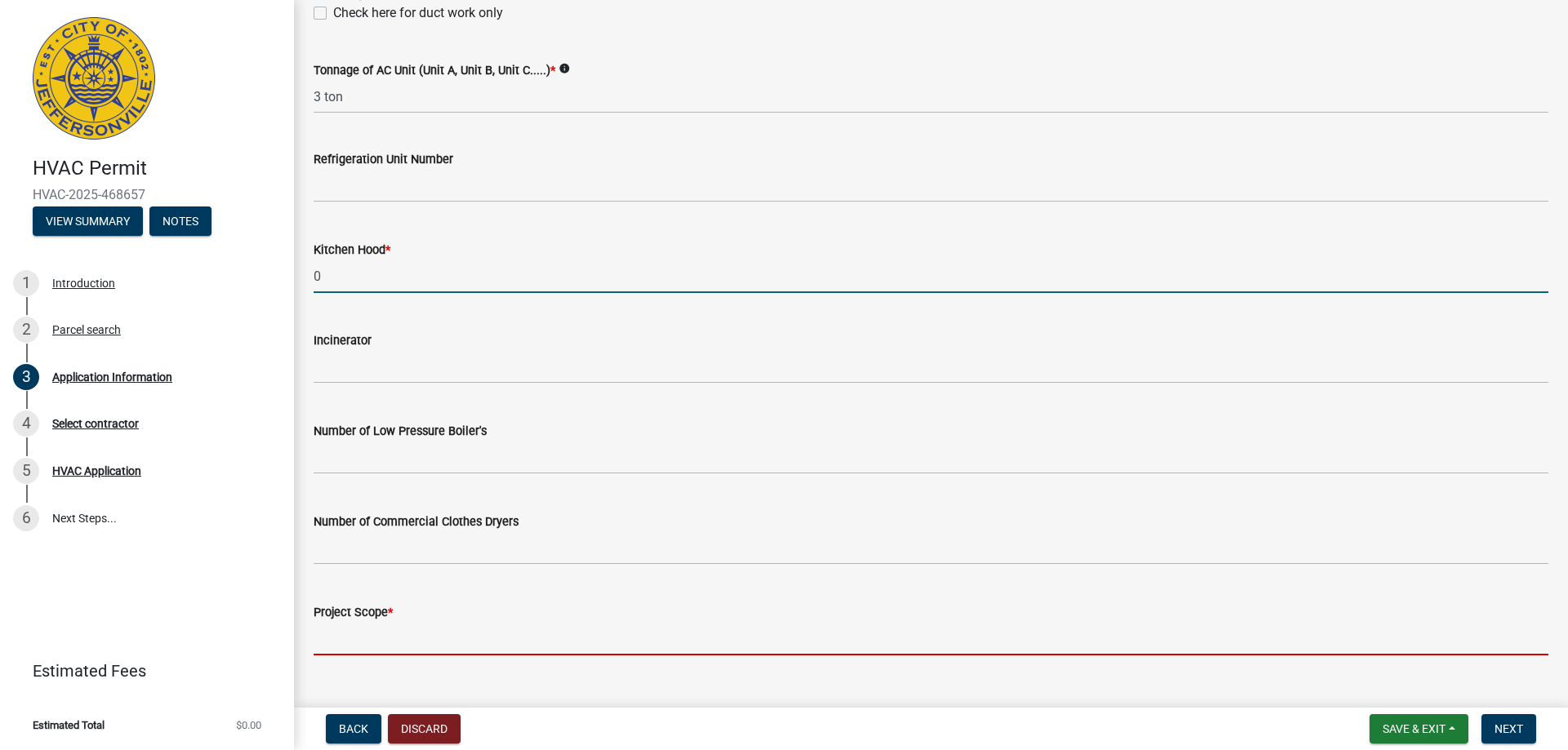
click at [445, 644] on input "Project Scope *" at bounding box center [931, 639] width 1234 height 34
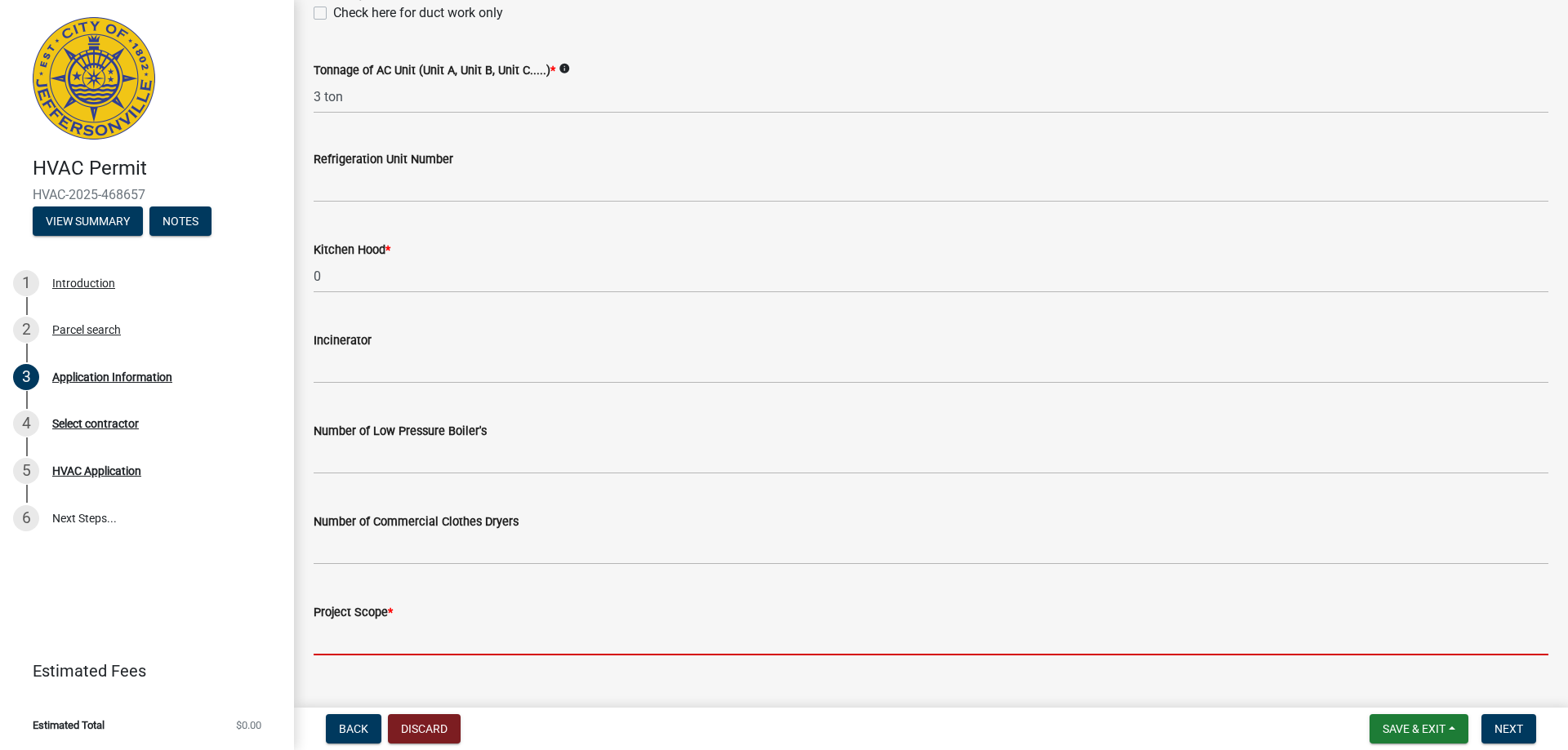
type input "replace furnace and ac"
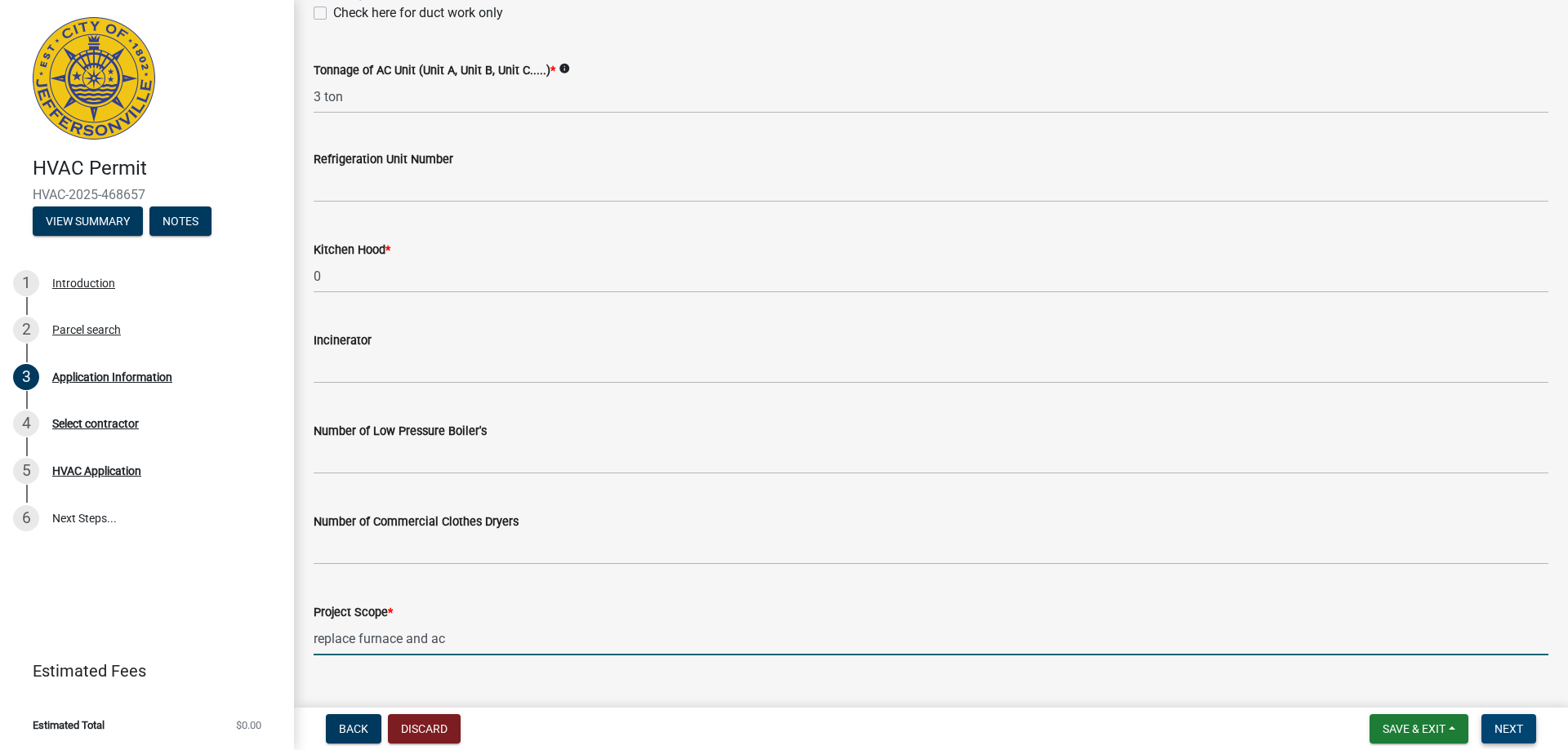
click at [1521, 730] on span "Next" at bounding box center [1508, 730] width 29 height 13
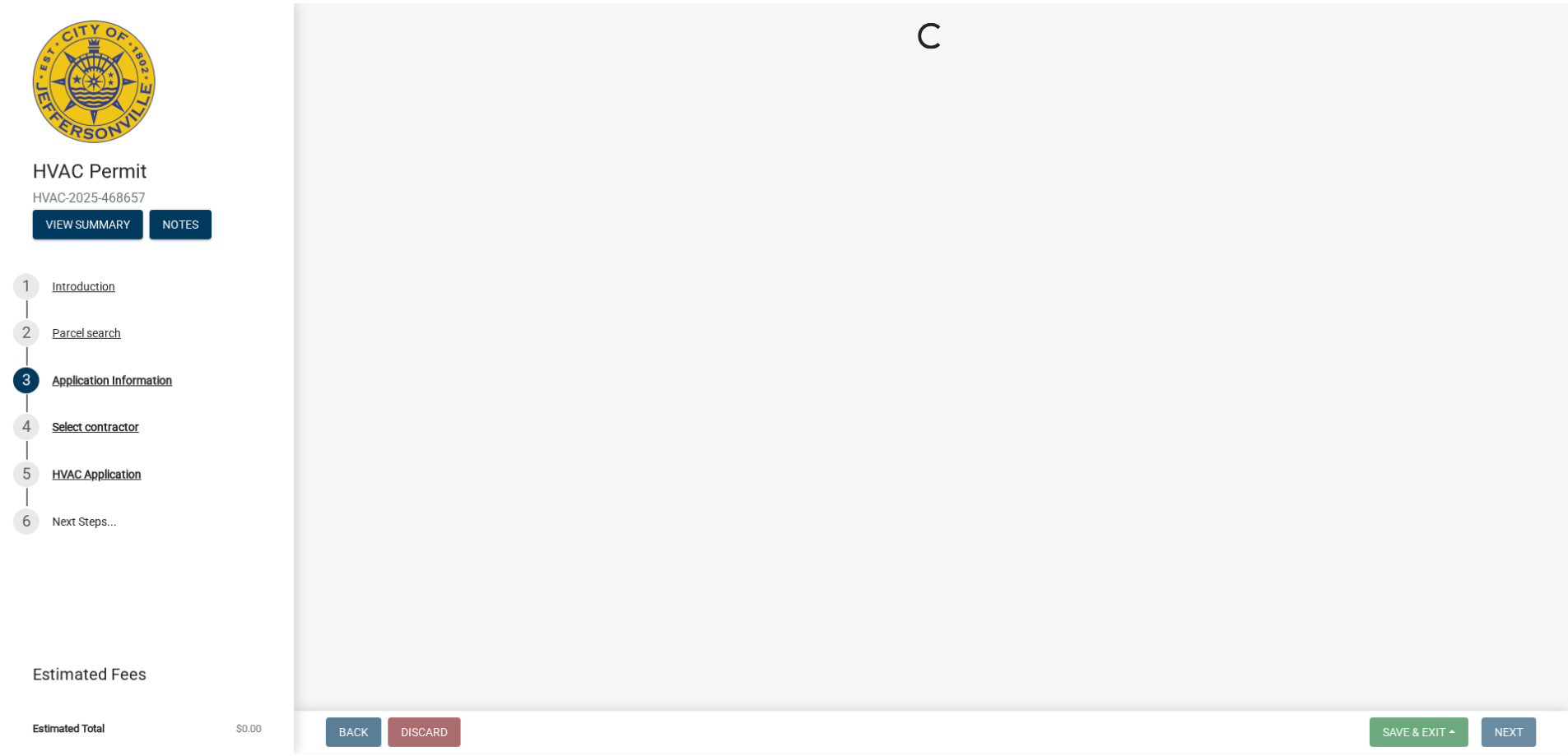
scroll to position [0, 0]
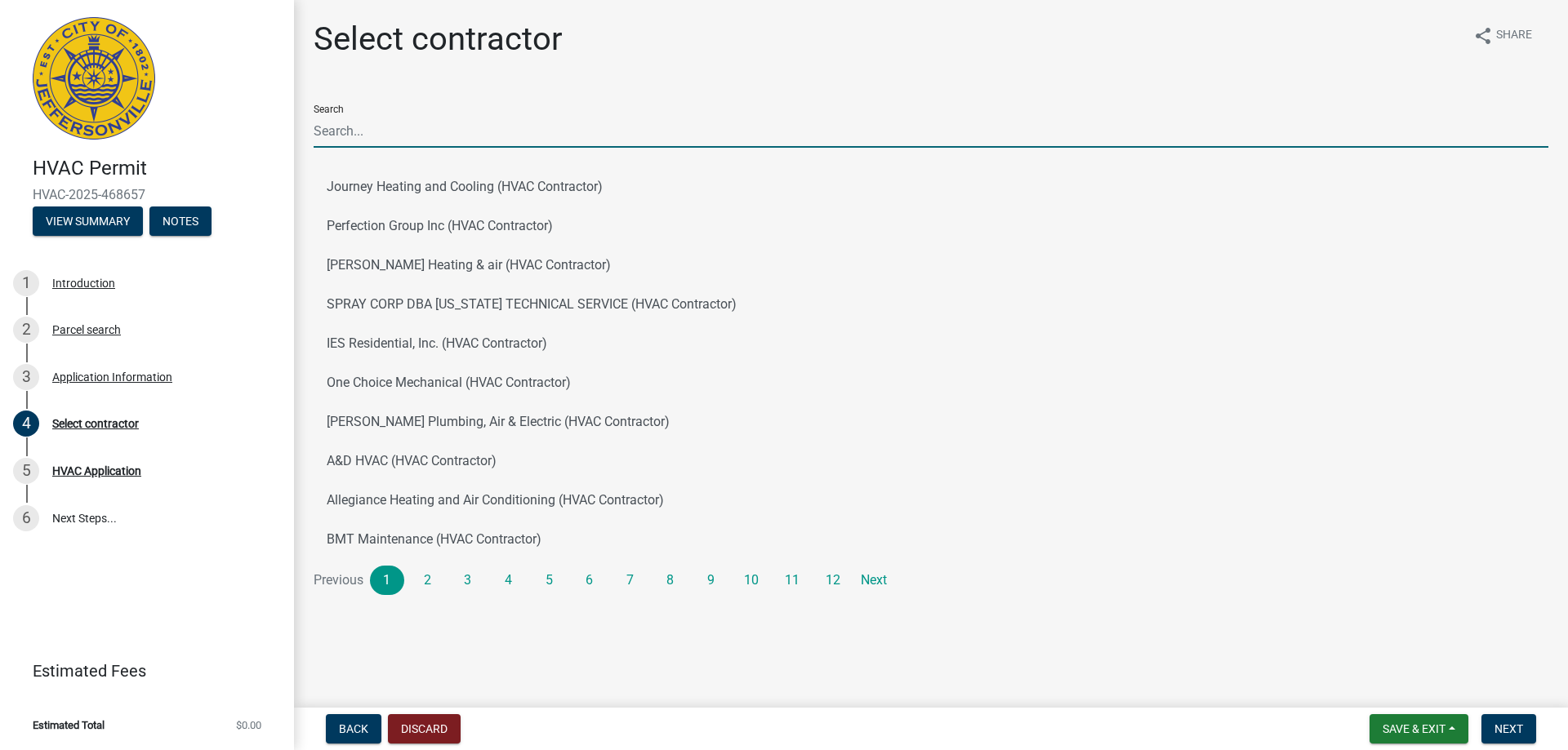
click at [379, 130] on input "Search" at bounding box center [931, 131] width 1234 height 34
type input "BJ"
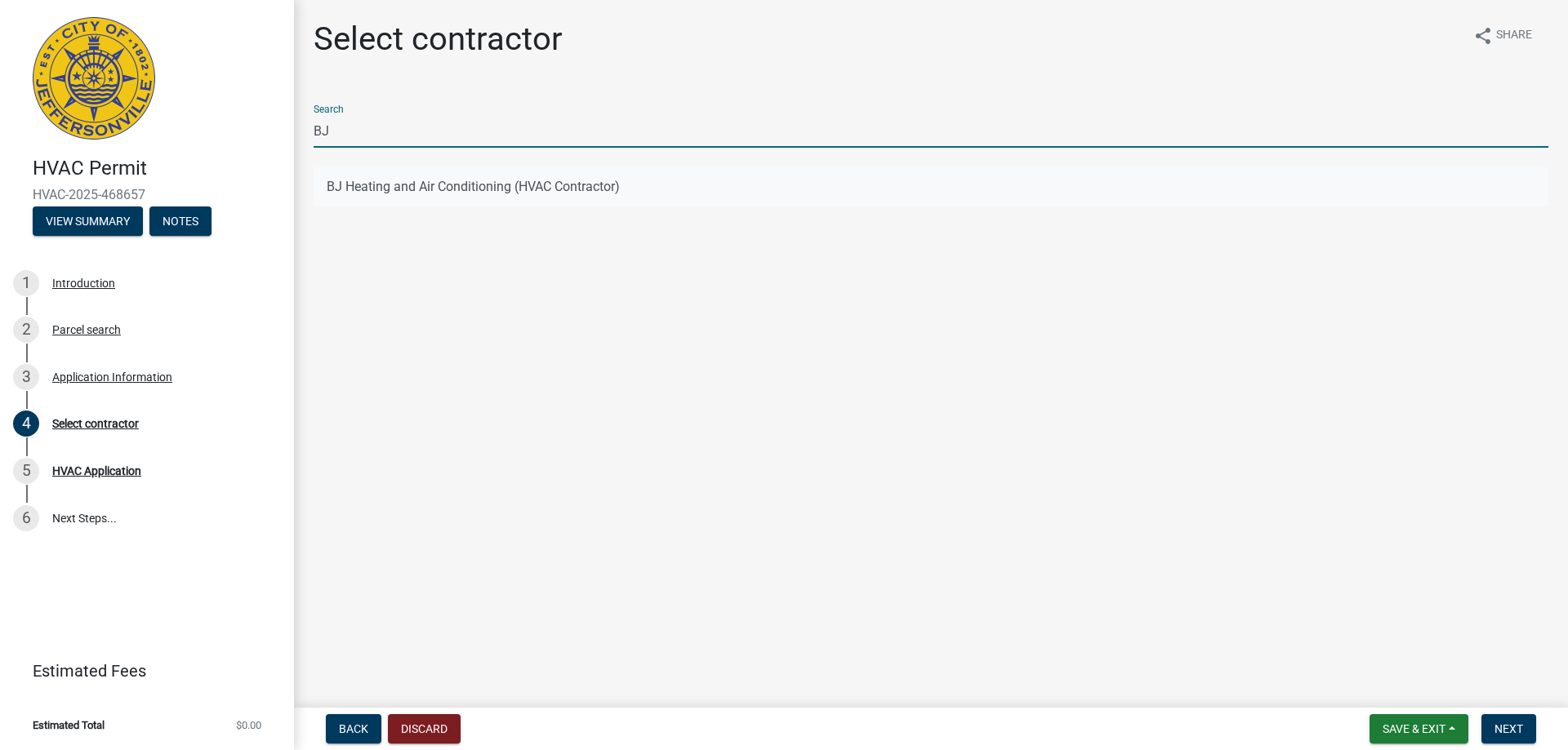
drag, startPoint x: 422, startPoint y: 182, endPoint x: 466, endPoint y: 198, distance: 46.8
click at [422, 183] on button "BJ Heating and Air Conditioning (HVAC Contractor)" at bounding box center [931, 187] width 1234 height 39
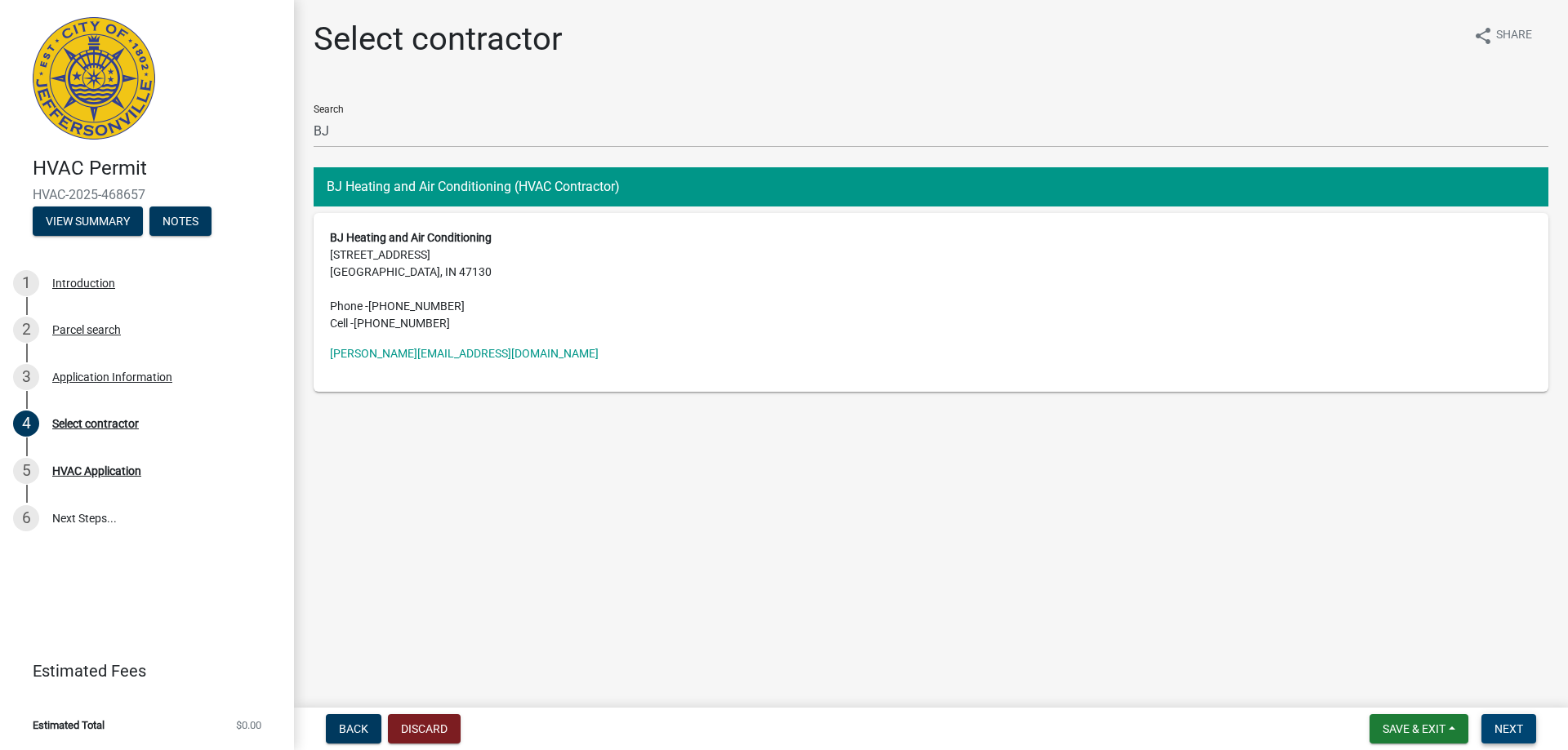
click at [1512, 730] on span "Next" at bounding box center [1508, 730] width 29 height 13
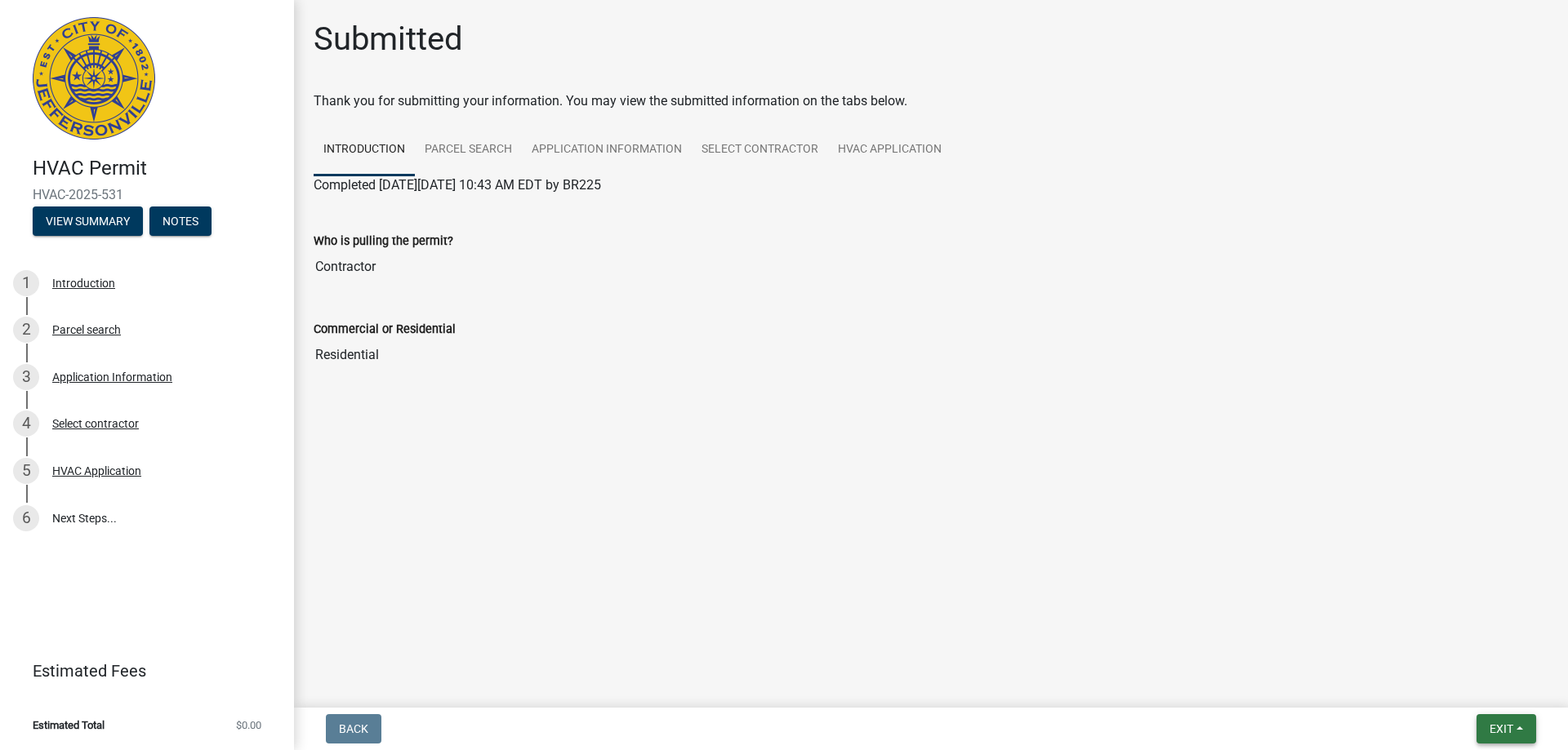
click at [1493, 730] on span "Exit" at bounding box center [1501, 730] width 23 height 13
click at [1450, 689] on button "Save & Exit" at bounding box center [1470, 687] width 130 height 39
